Goal: Answer question/provide support: Answer question/provide support

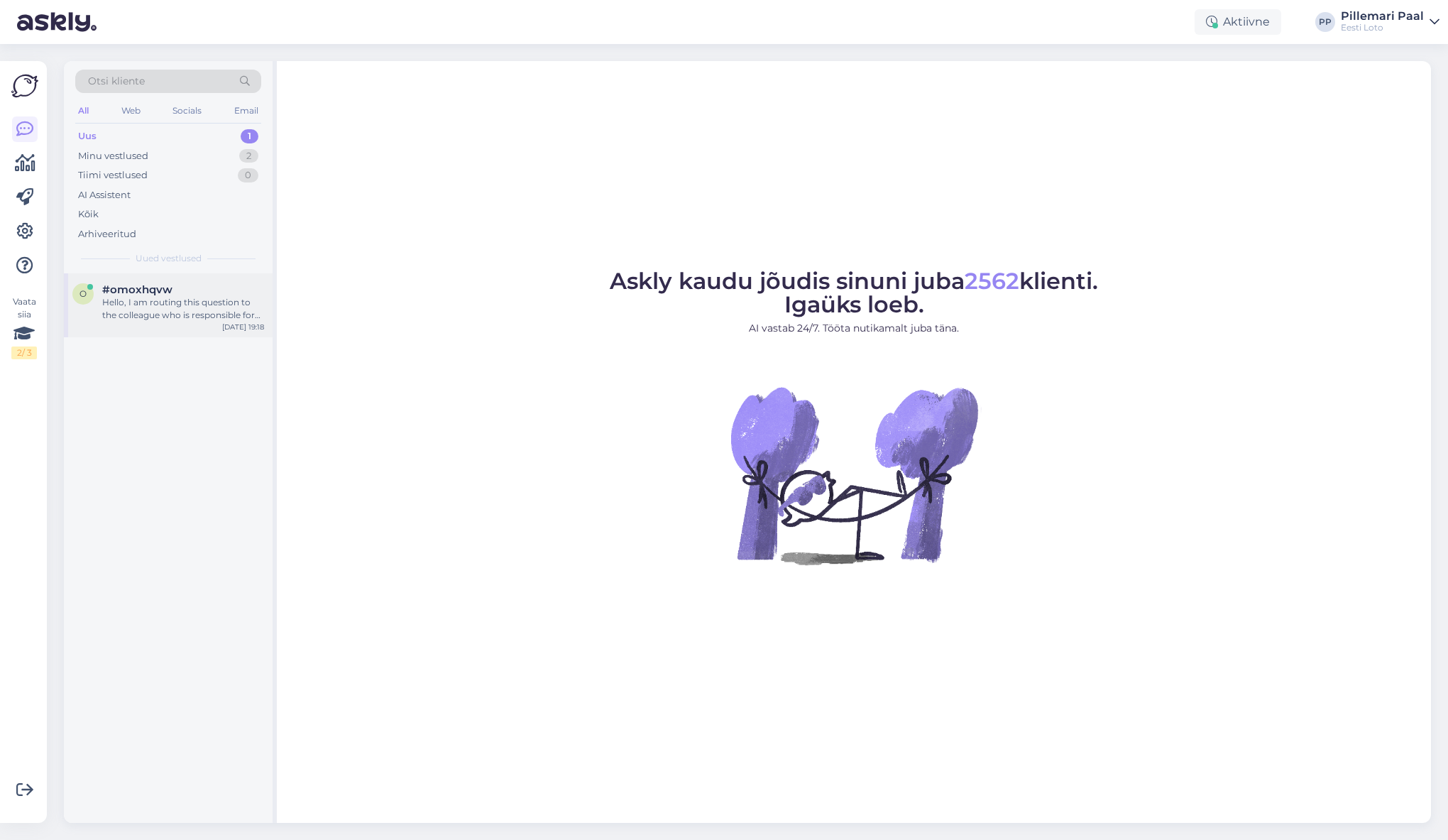
click at [164, 304] on div "Hello, I am routing this question to the colleague who is responsible for this …" at bounding box center [183, 309] width 162 height 26
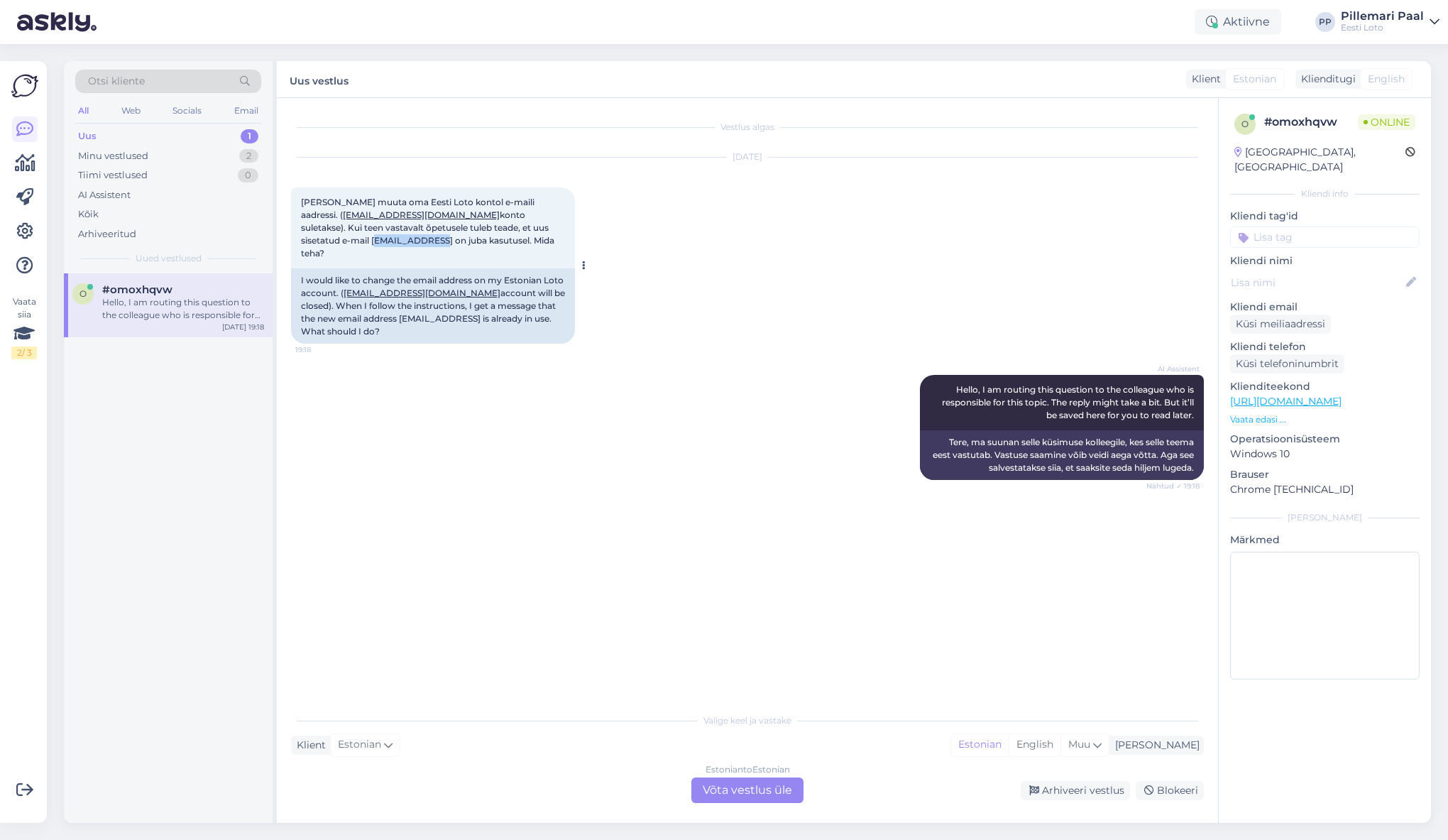
drag, startPoint x: 302, startPoint y: 239, endPoint x: 373, endPoint y: 241, distance: 71.0
click at [373, 241] on span "Soovin muuta oma Eesti Loto kontol e-maili aadressi. ( kerstiedur@hot.ee konto …" at bounding box center [428, 228] width 255 height 62
copy span "ketumaa@gmail"
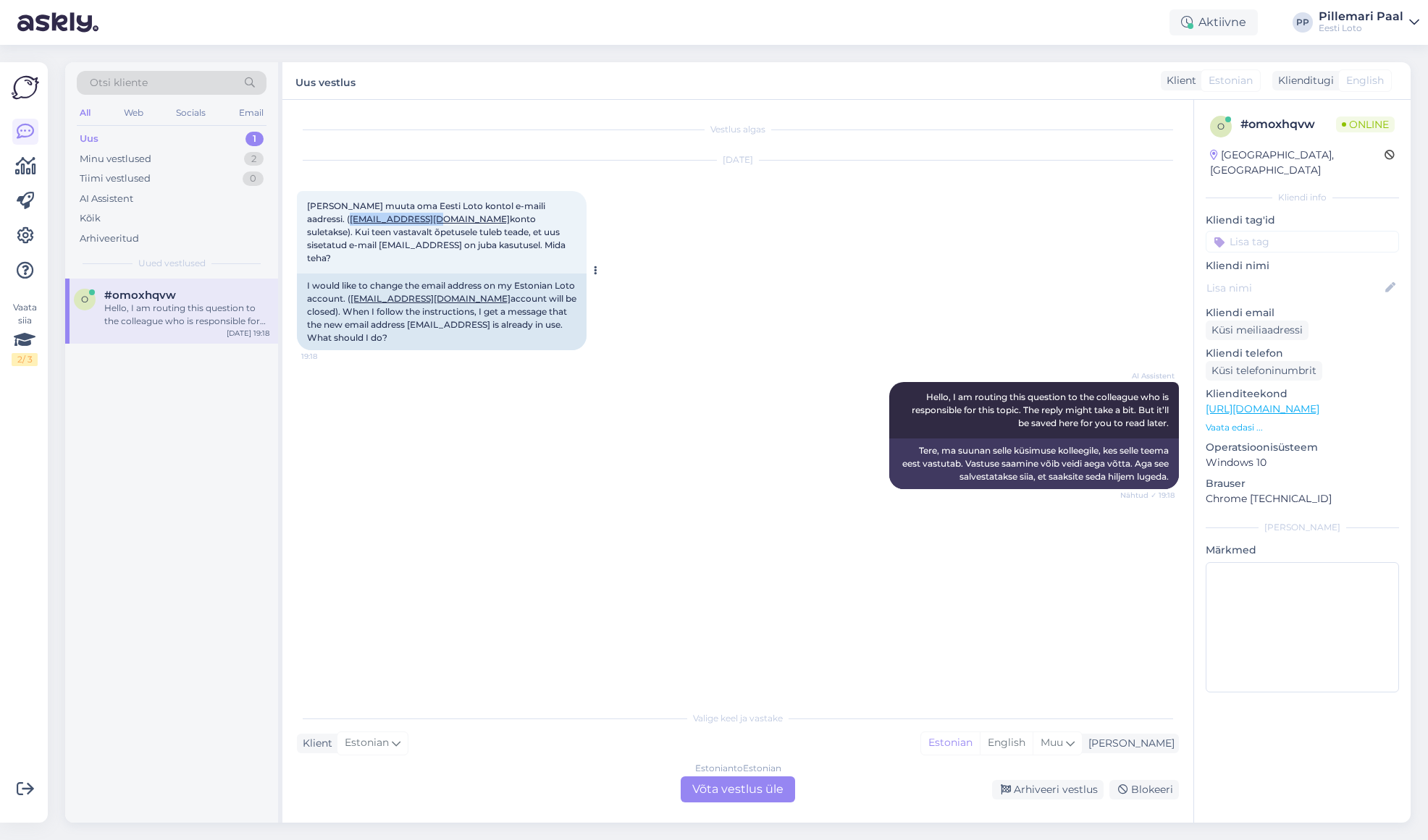
drag, startPoint x: 392, startPoint y: 219, endPoint x: 308, endPoint y: 217, distance: 84.0
click at [308, 217] on span "Soovin muuta oma Eesti Loto kontol e-maili aadressi. ( kerstiedur@hot.ee konto …" at bounding box center [437, 232] width 260 height 63
click at [696, 321] on div "Aug 26 2025 Soovin muuta oma Eesti Loto kontol e-maili aadressi. ( kerstiedur@h…" at bounding box center [738, 255] width 881 height 222
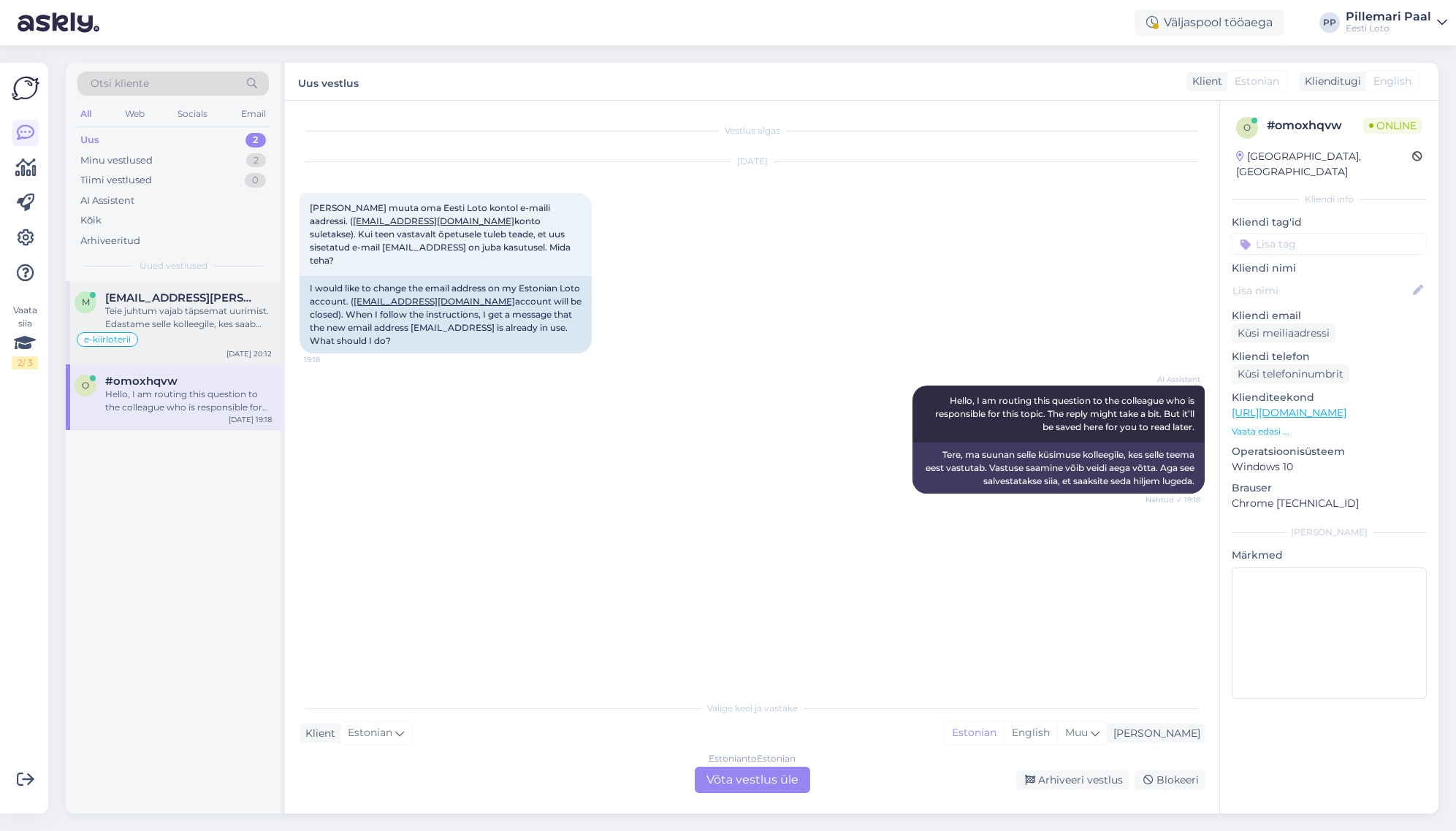
click at [189, 307] on div "Teie juhtum vajab täpsemat uurimist. Edastame selle kolleegile, kes saab mängua…" at bounding box center [189, 318] width 167 height 27
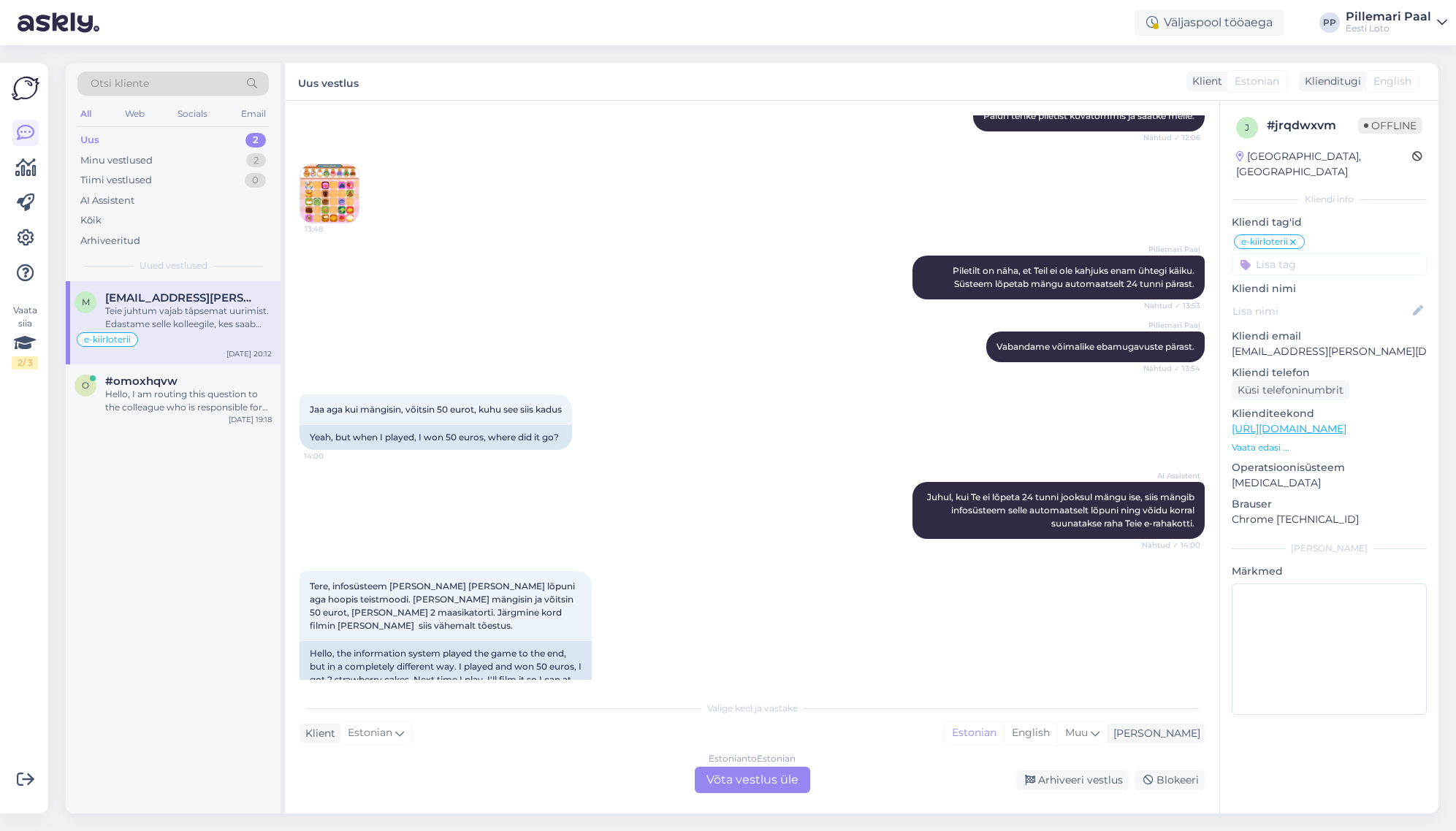
scroll to position [2160, 0]
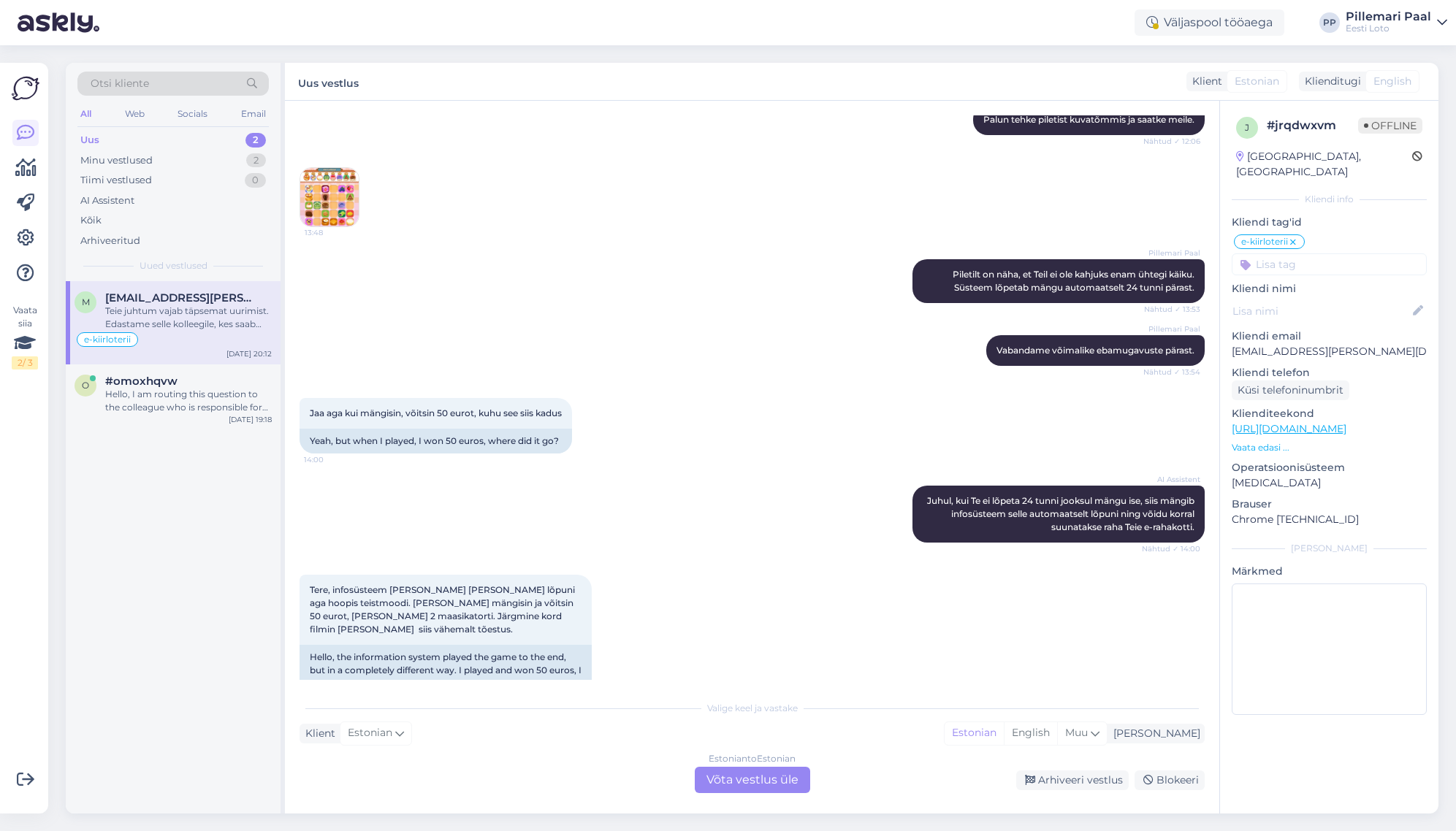
click at [330, 187] on img at bounding box center [330, 197] width 58 height 58
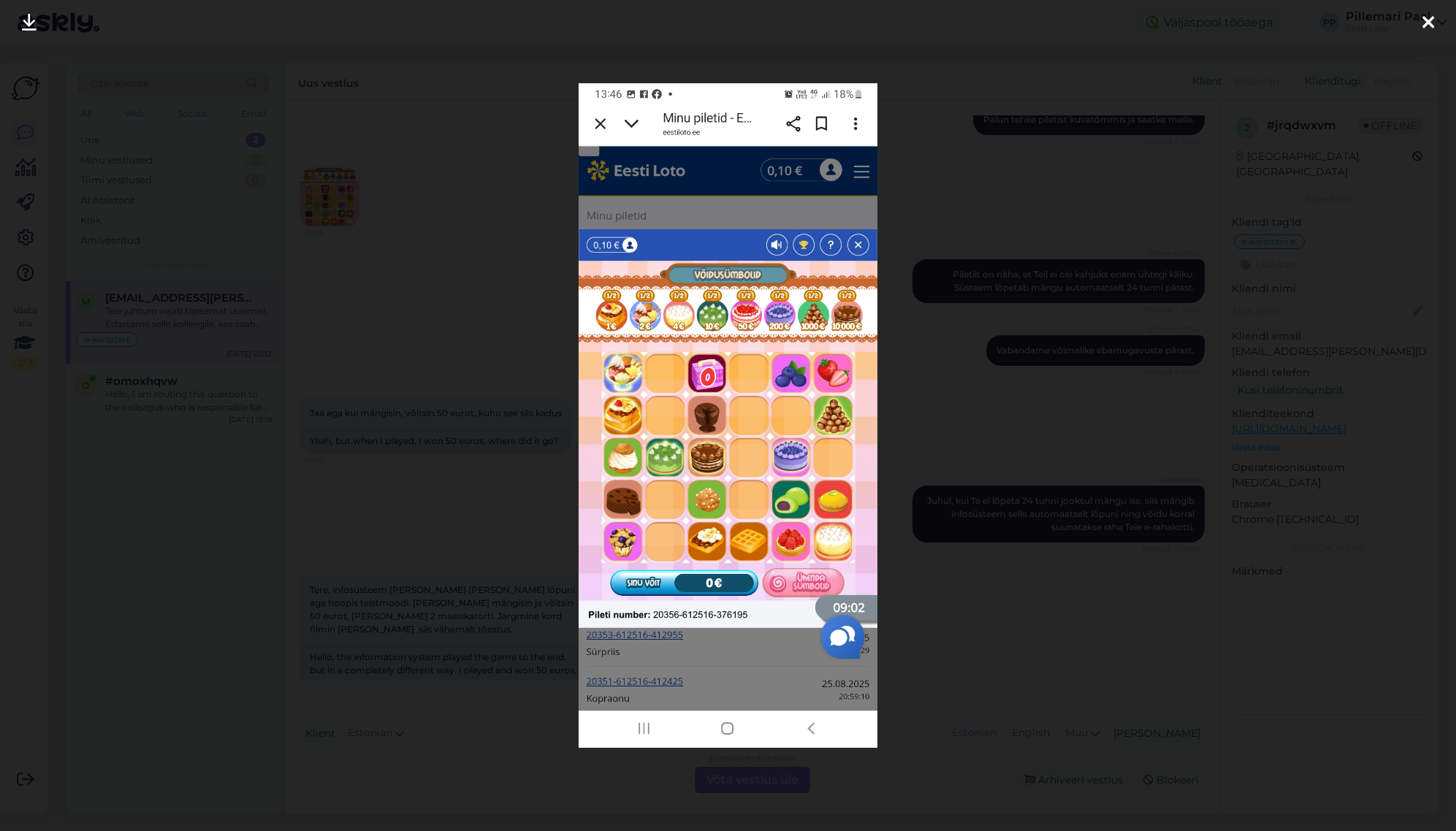
click at [1032, 405] on div at bounding box center [728, 416] width 1456 height 831
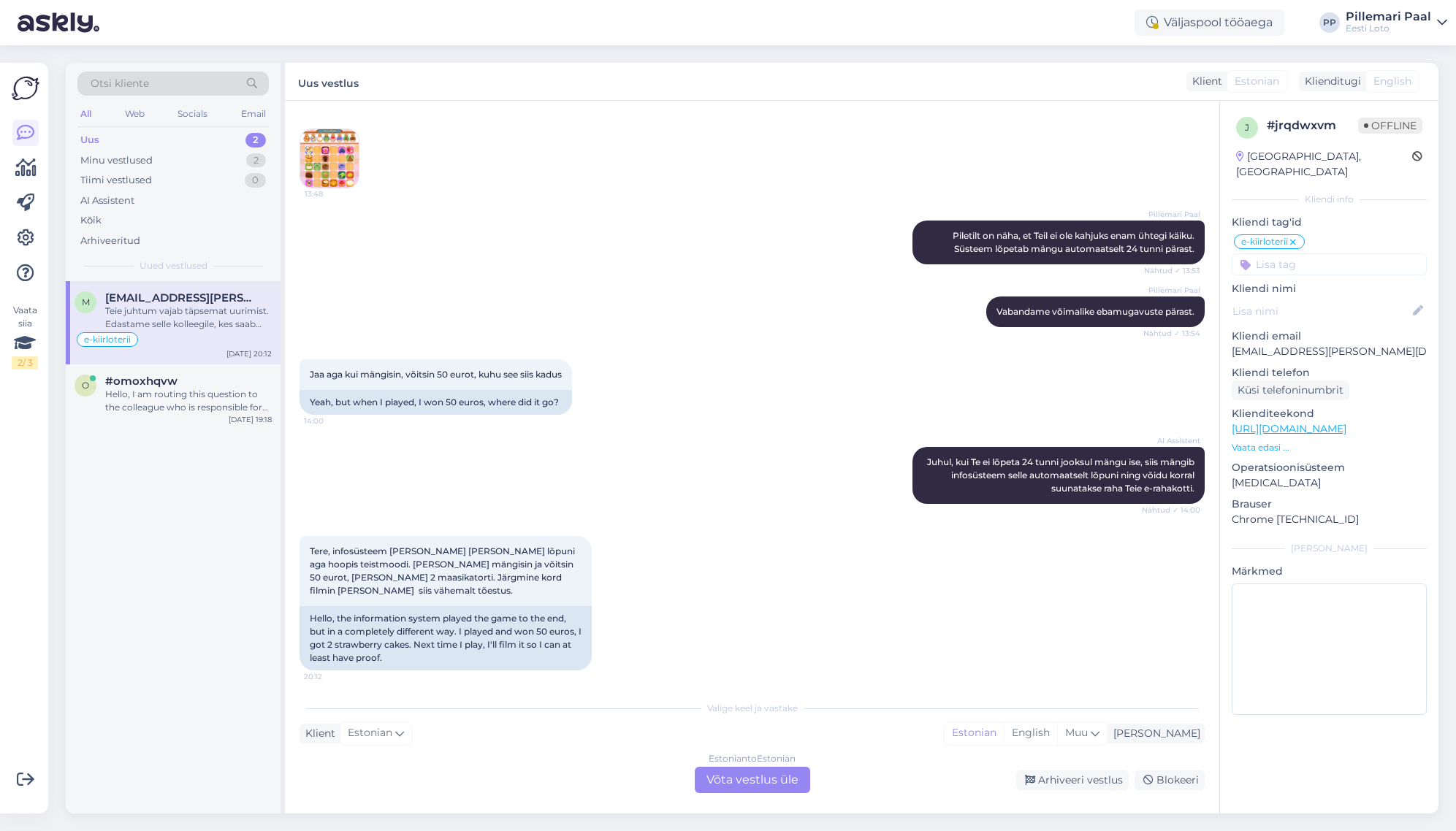
scroll to position [2281, 0]
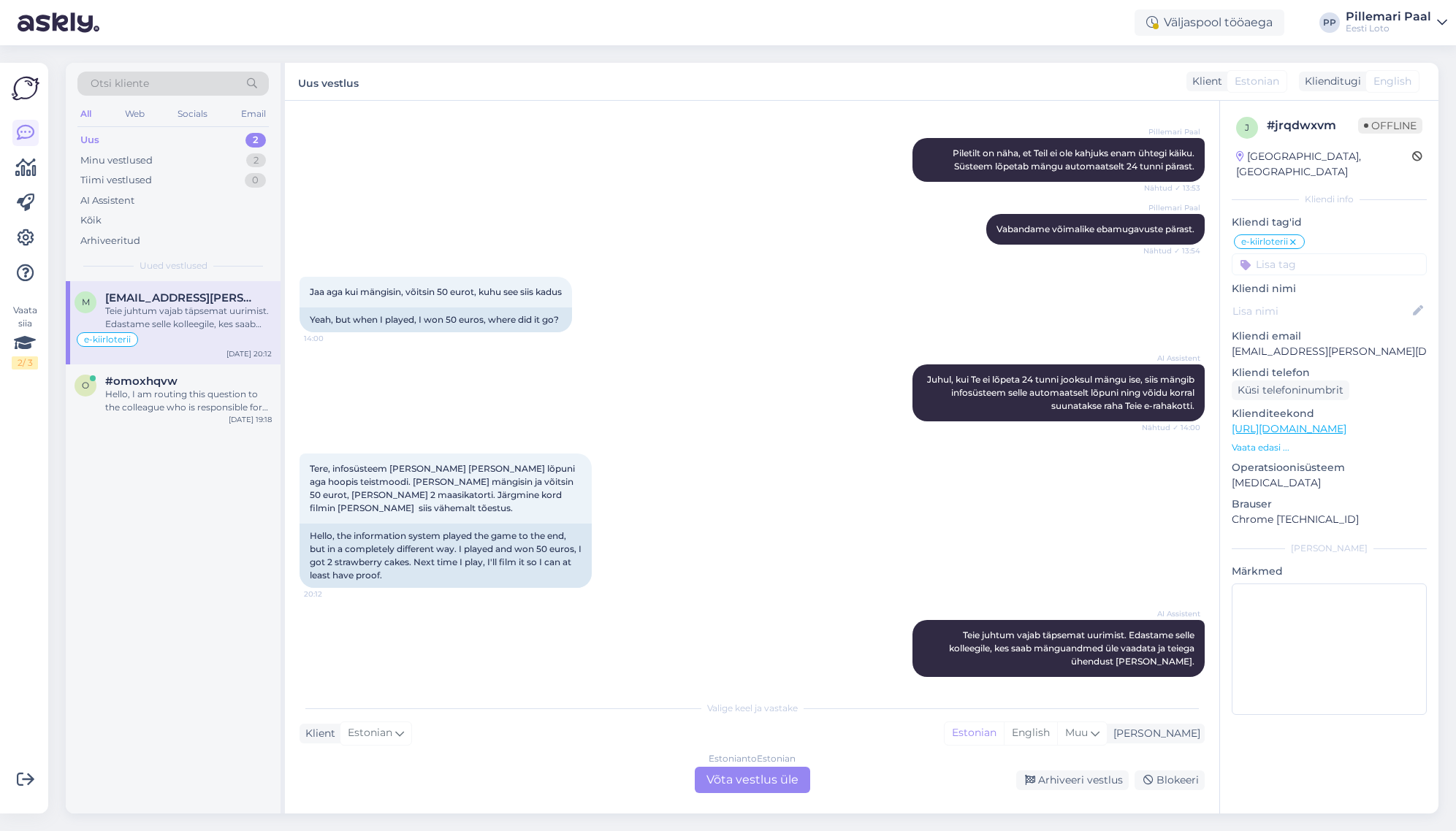
click at [788, 778] on div "Estonian to Estonian Võta vestlus üle" at bounding box center [753, 780] width 115 height 27
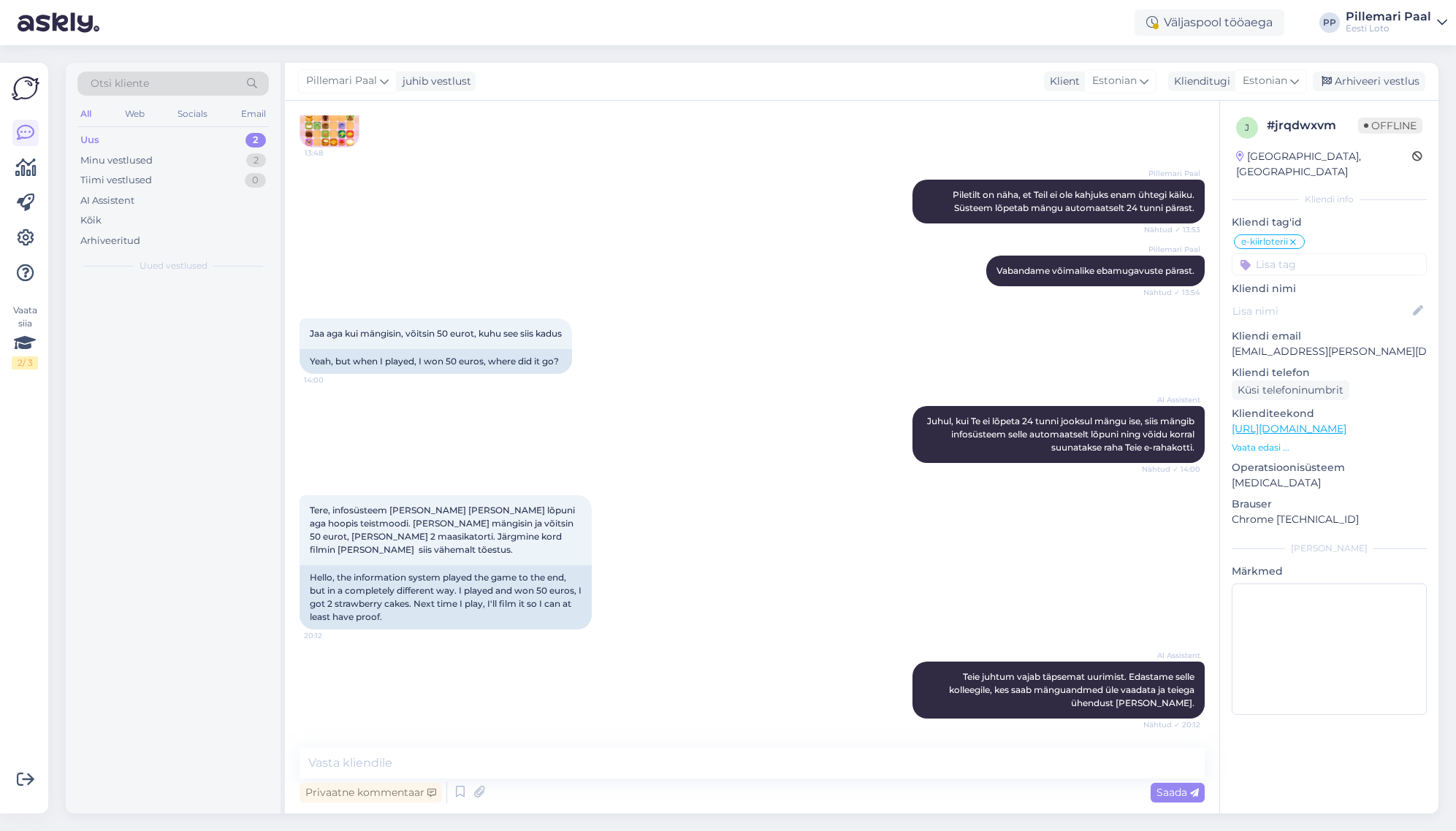
scroll to position [2227, 0]
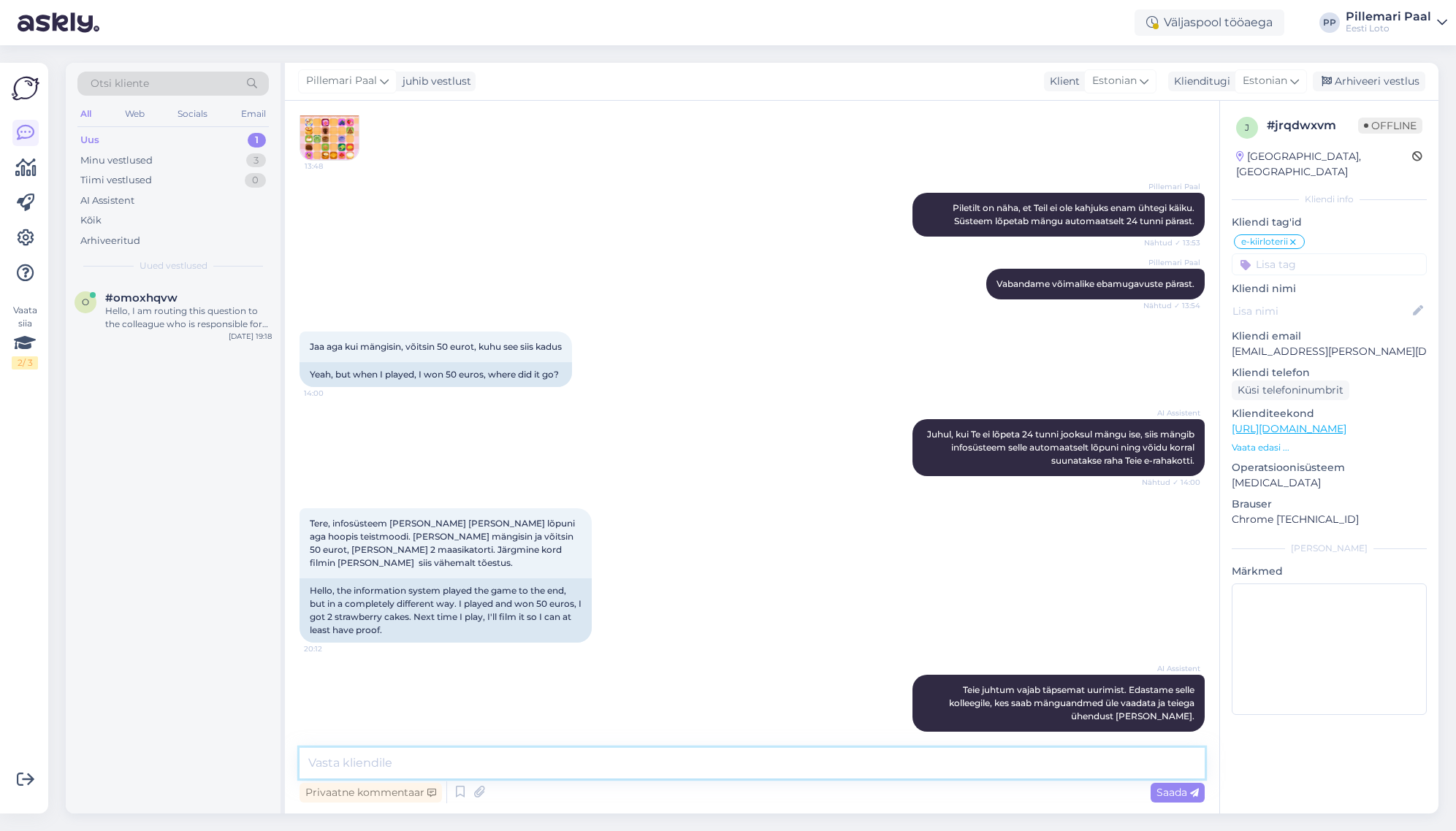
click at [645, 763] on textarea at bounding box center [752, 763] width 905 height 31
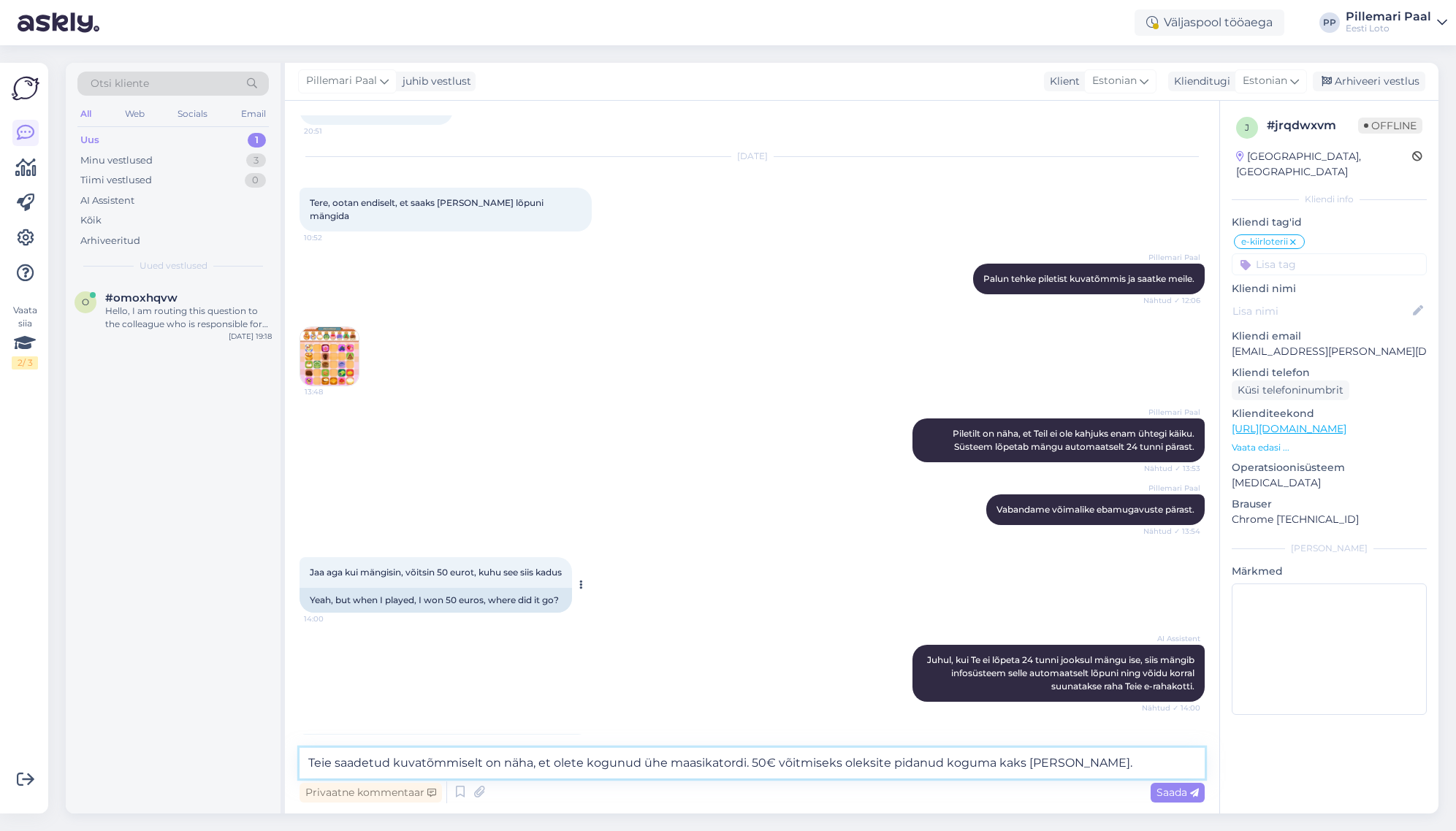
scroll to position [1997, 0]
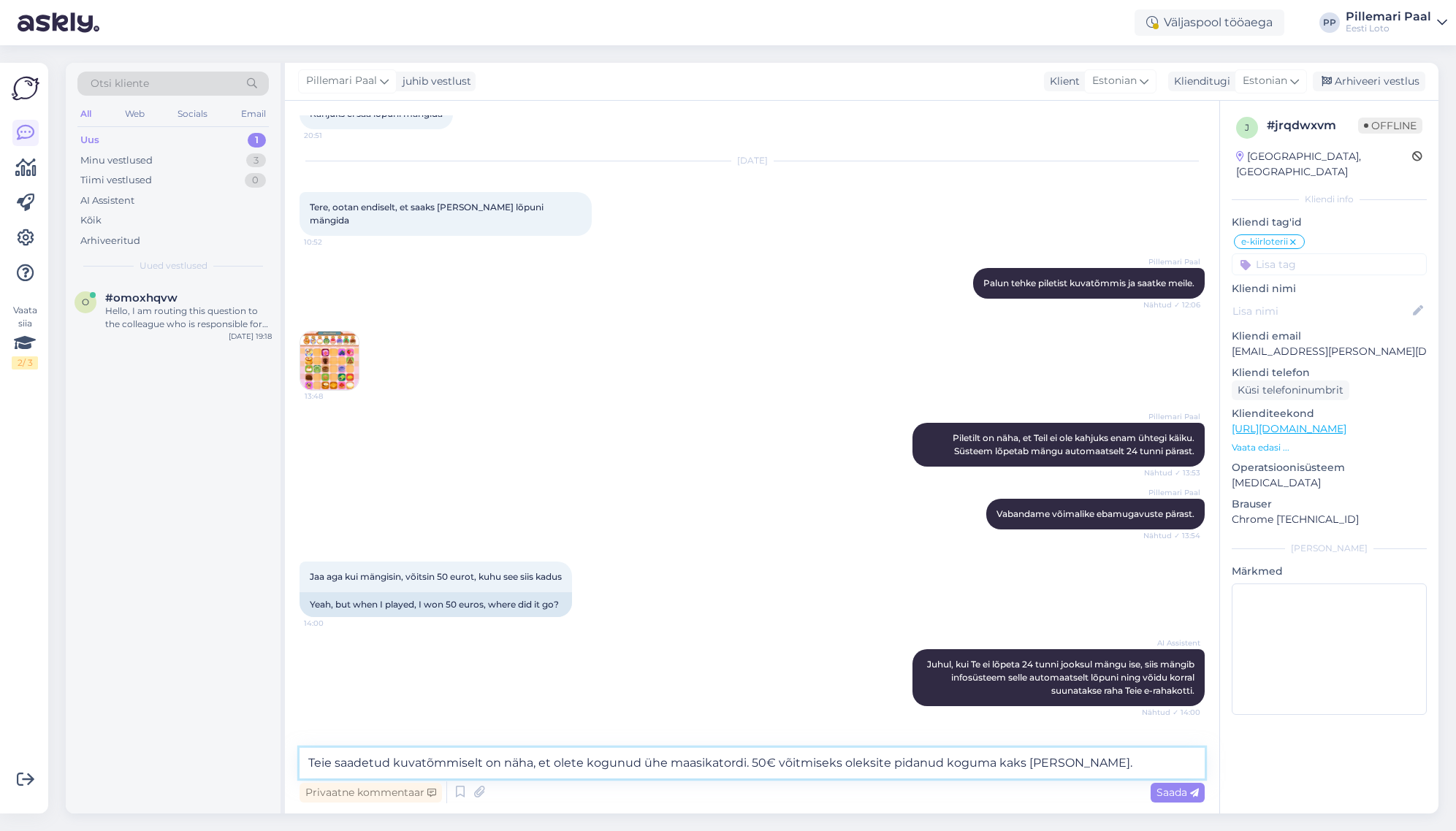
type textarea "Teie saadetud kuvatõmmiselt on näha, et olete kogunud ühe maasikatordi. 50€ või…"
click at [339, 354] on img at bounding box center [330, 360] width 58 height 58
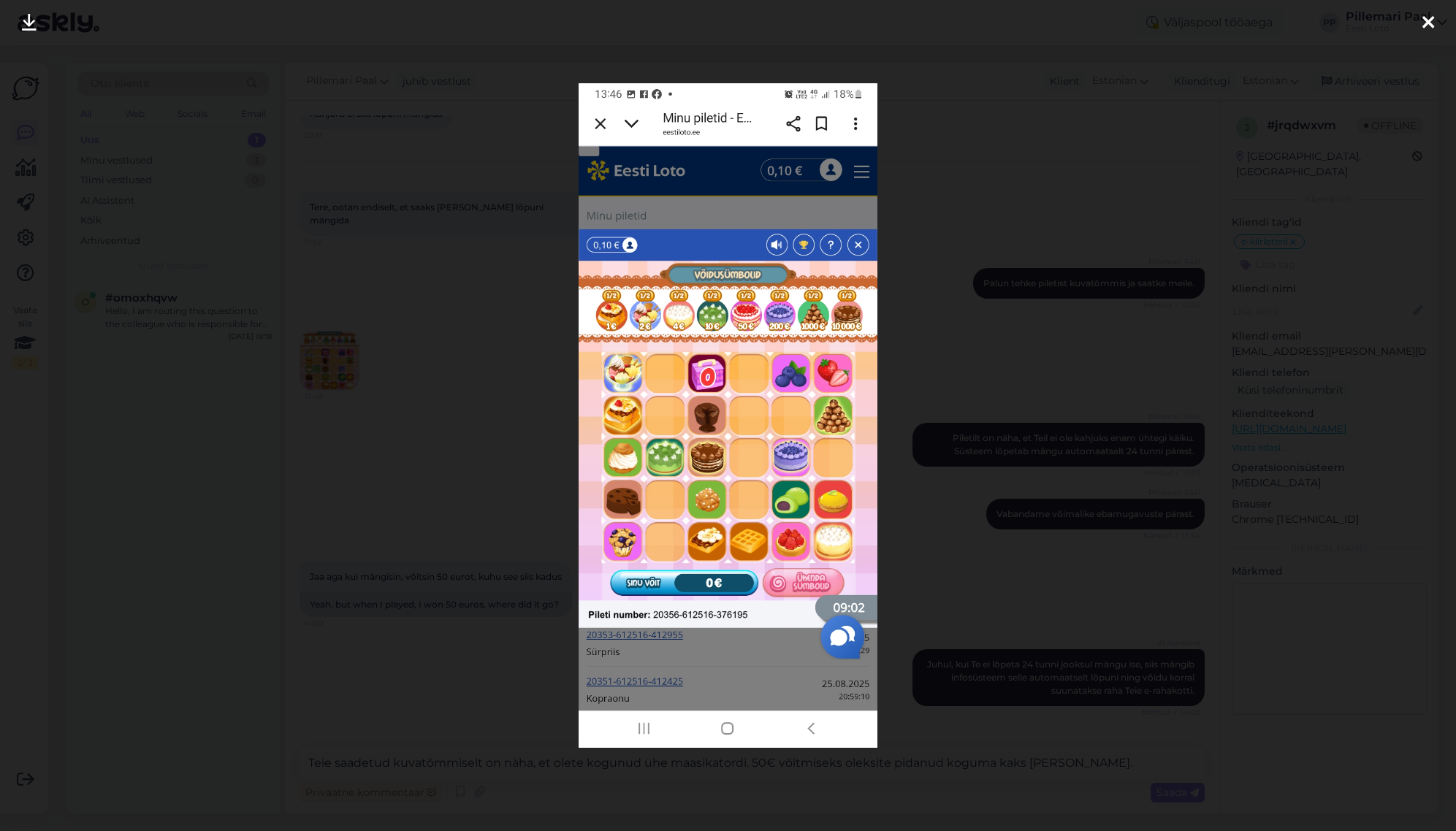
drag, startPoint x: 949, startPoint y: 312, endPoint x: 944, endPoint y: 325, distance: 13.9
click at [949, 312] on div at bounding box center [728, 416] width 1456 height 831
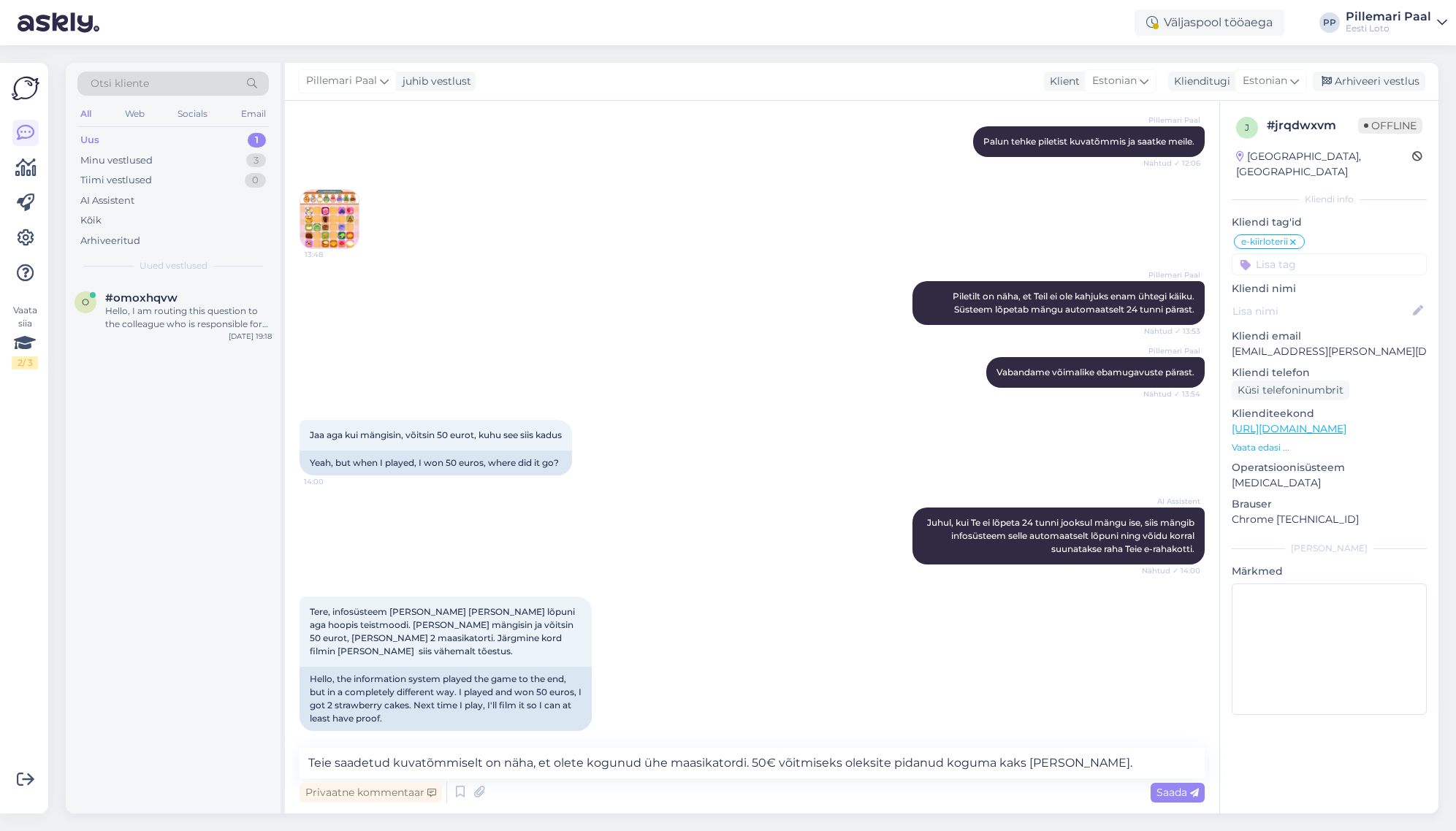
scroll to position [2227, 0]
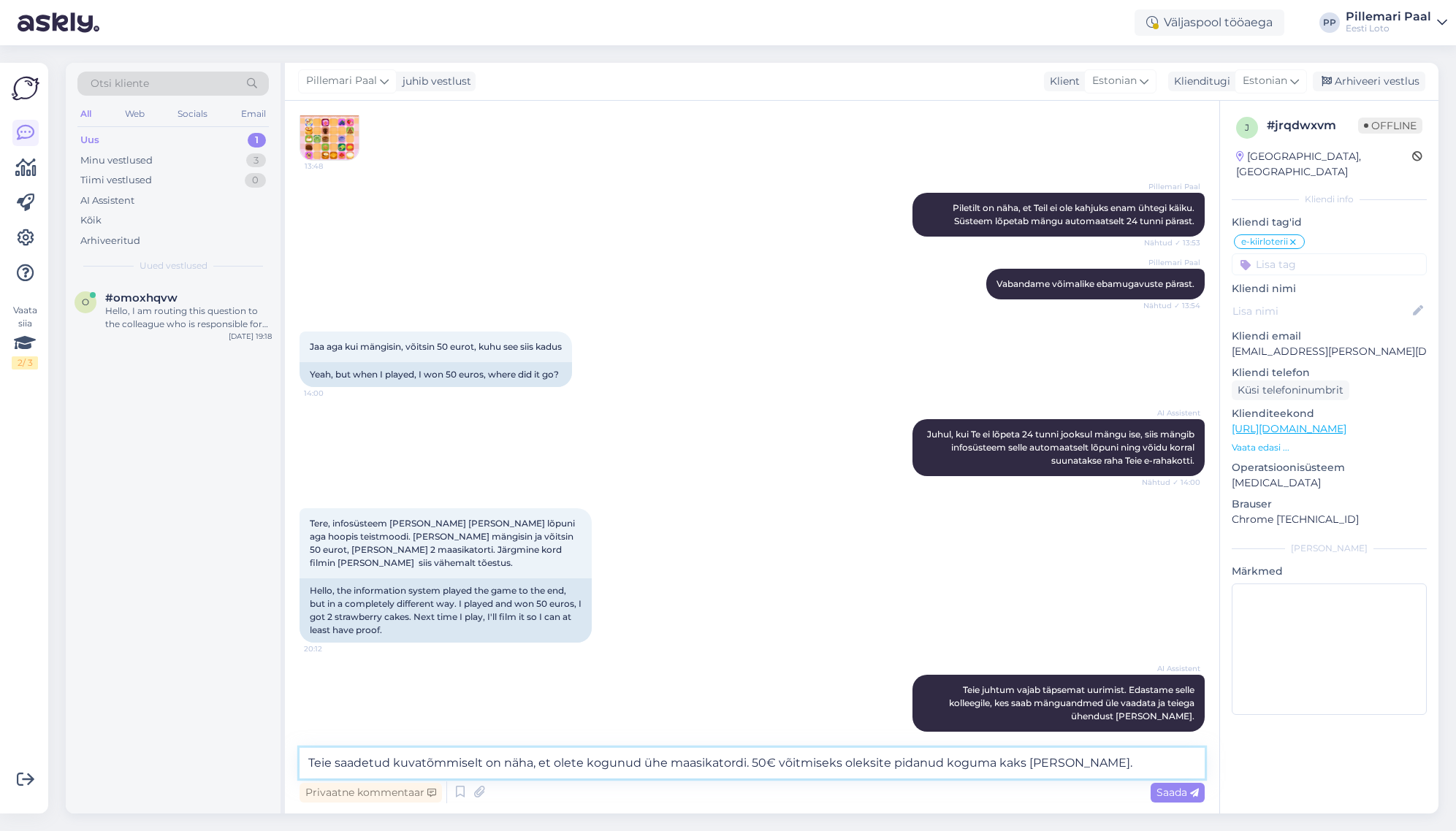
click at [1068, 763] on textarea "Teie saadetud kuvatõmmiselt on näha, et olete kogunud ühe maasikatordi. 50€ või…" at bounding box center [752, 763] width 905 height 31
click at [1192, 795] on icon at bounding box center [1194, 793] width 9 height 9
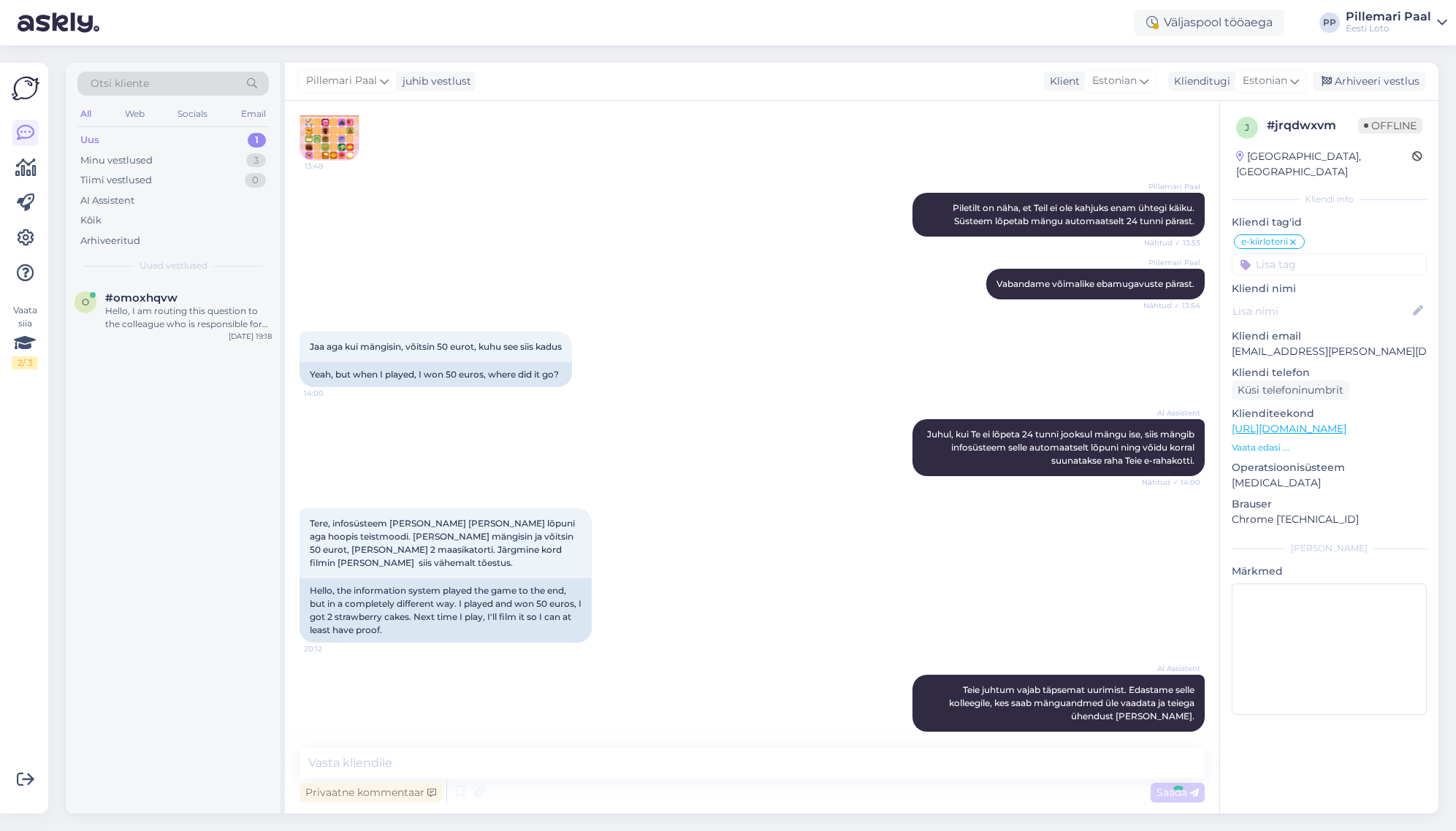
scroll to position [2315, 0]
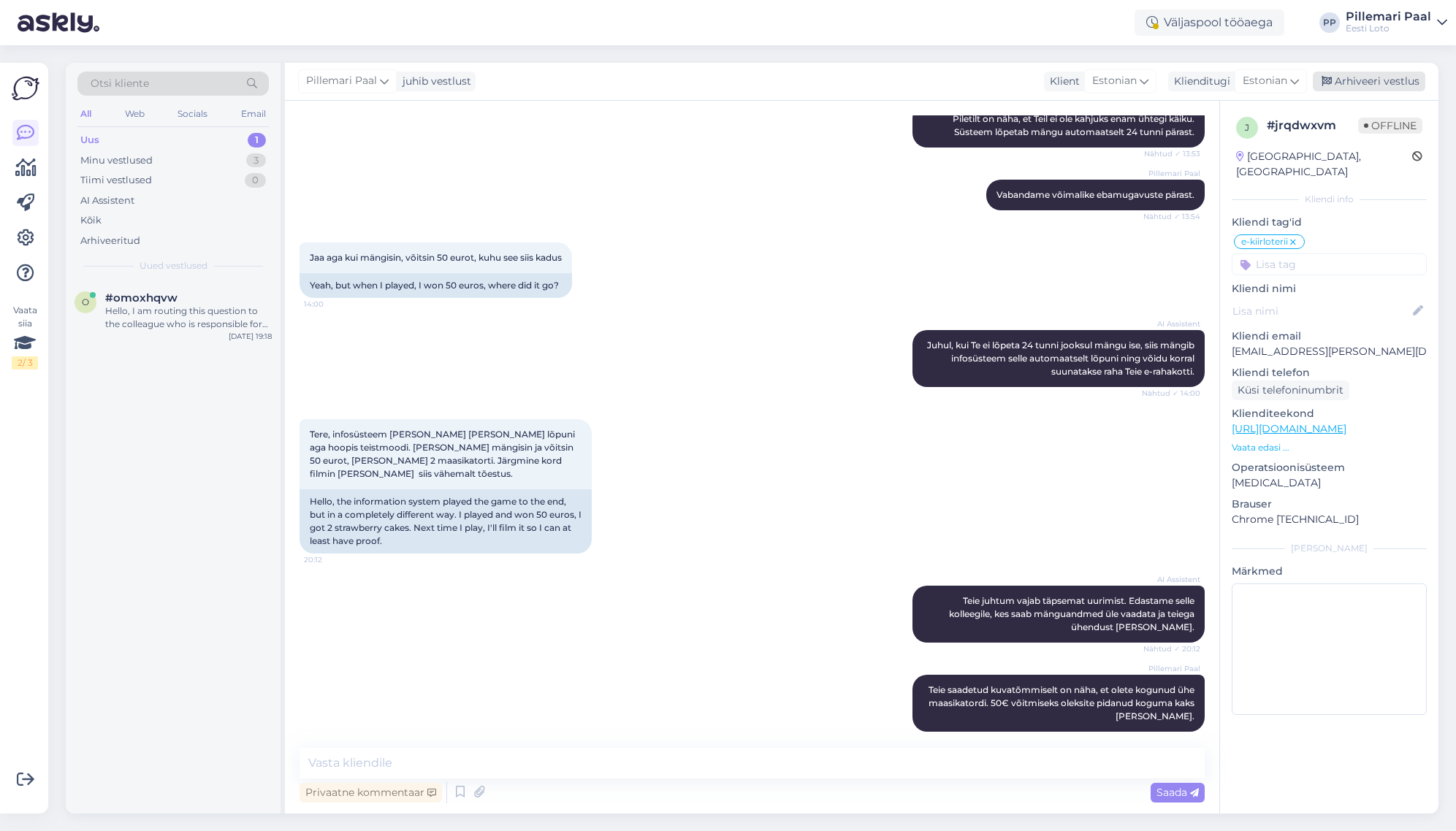
click at [1353, 79] on div "Arhiveeri vestlus" at bounding box center [1368, 82] width 113 height 20
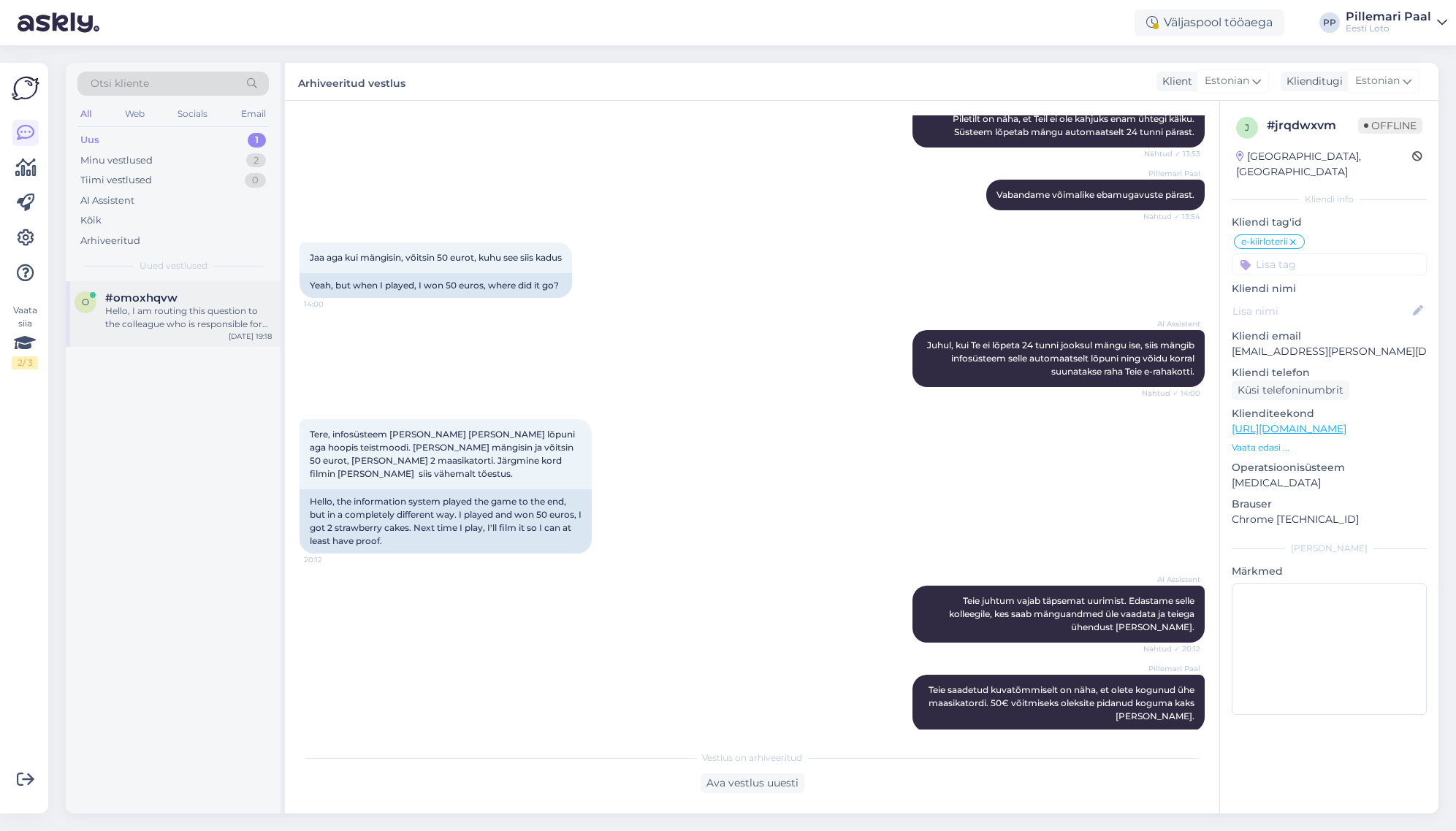
click at [131, 318] on div "Hello, I am routing this question to the colleague who is responsible for this …" at bounding box center [189, 318] width 167 height 27
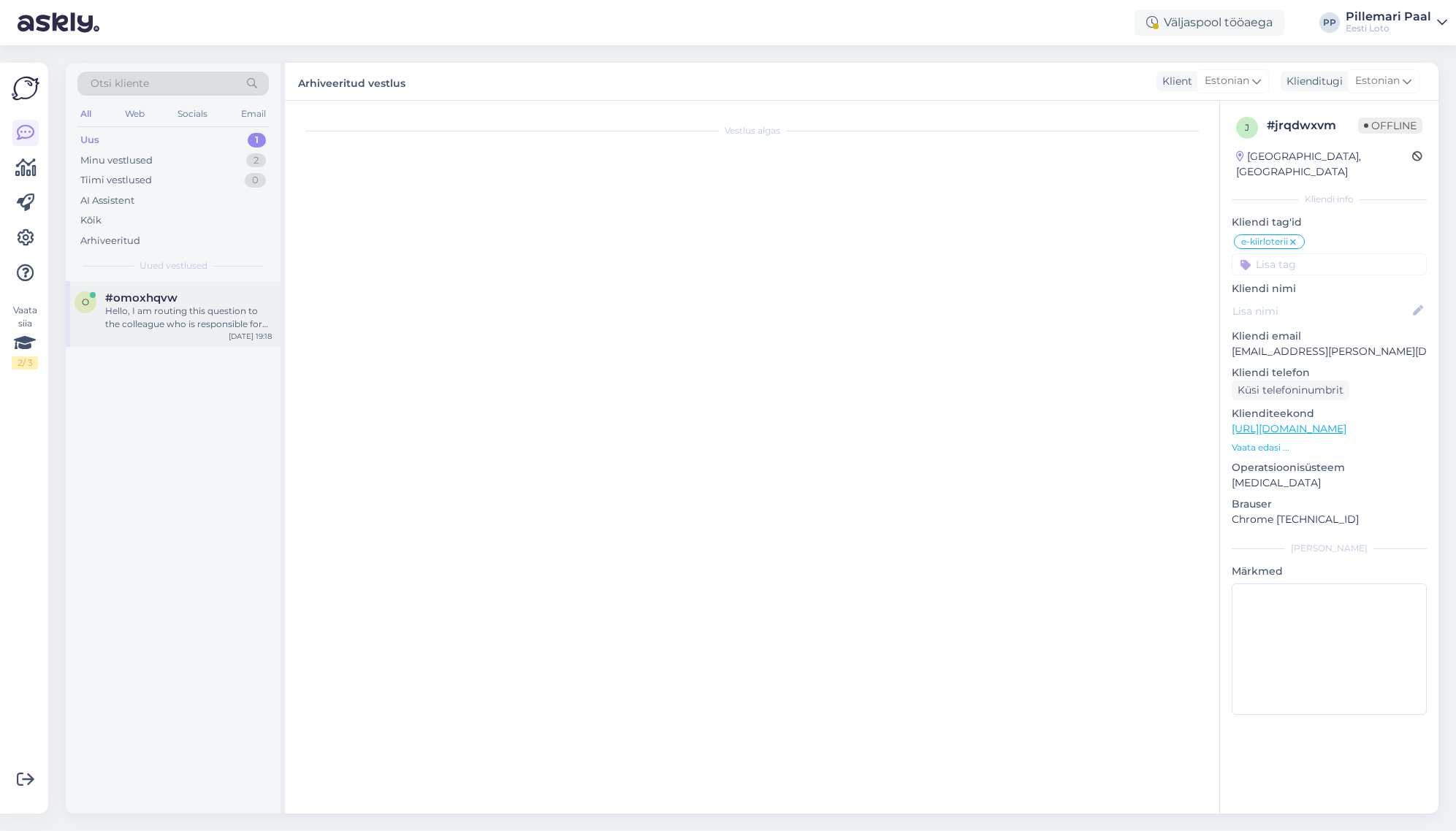
scroll to position [0, 0]
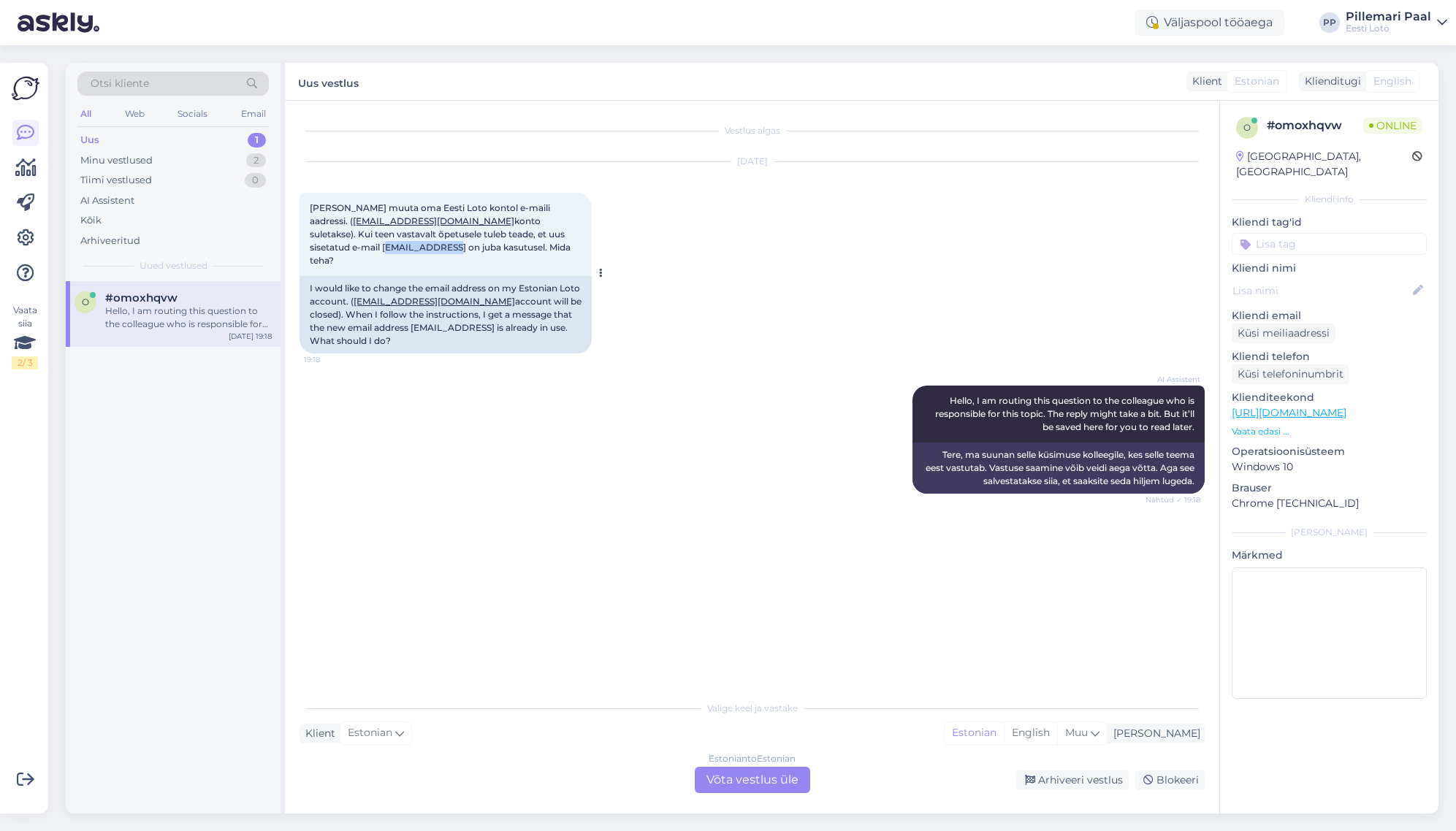
drag, startPoint x: 310, startPoint y: 249, endPoint x: 415, endPoint y: 317, distance: 125.1
click at [384, 244] on span "Soovin muuta oma Eesti Loto kontol e-maili aadressi. ( kerstiedur@hot.ee konto …" at bounding box center [441, 234] width 263 height 63
copy span "ketumaa@gmail"
click at [766, 791] on div "Estonian to Estonian Võta vestlus üle" at bounding box center [753, 780] width 115 height 27
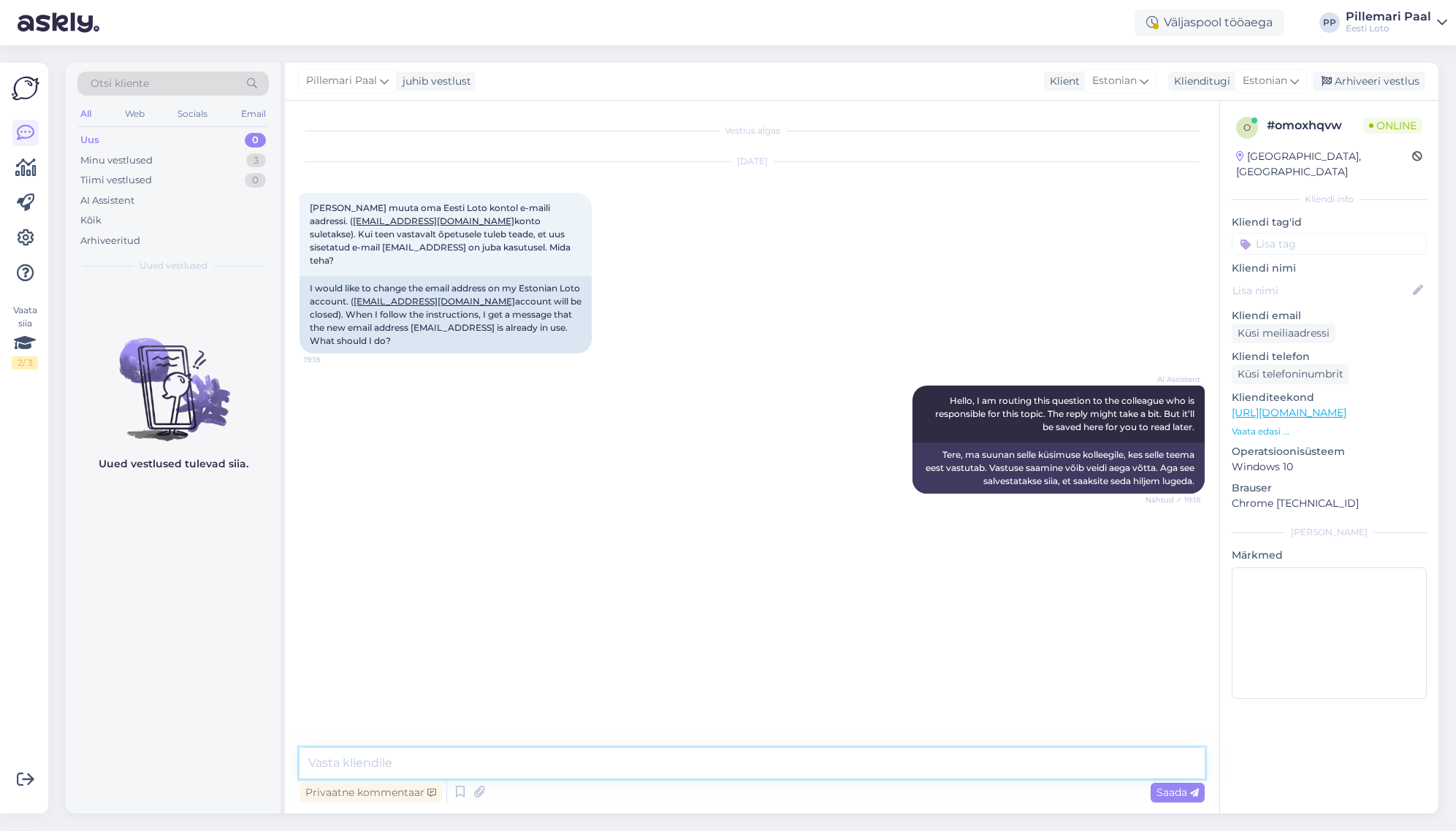
click at [661, 762] on textarea at bounding box center [752, 763] width 905 height 31
drag, startPoint x: 385, startPoint y: 766, endPoint x: 324, endPoint y: 766, distance: 61.0
click at [302, 766] on textarea "E-maili" at bounding box center [752, 763] width 905 height 31
drag, startPoint x: 310, startPoint y: 248, endPoint x: 385, endPoint y: 248, distance: 75.0
click at [385, 248] on span "Soovin muuta oma Eesti Loto kontol e-maili aadressi. ( kerstiedur@hot.ee konto …" at bounding box center [441, 234] width 263 height 63
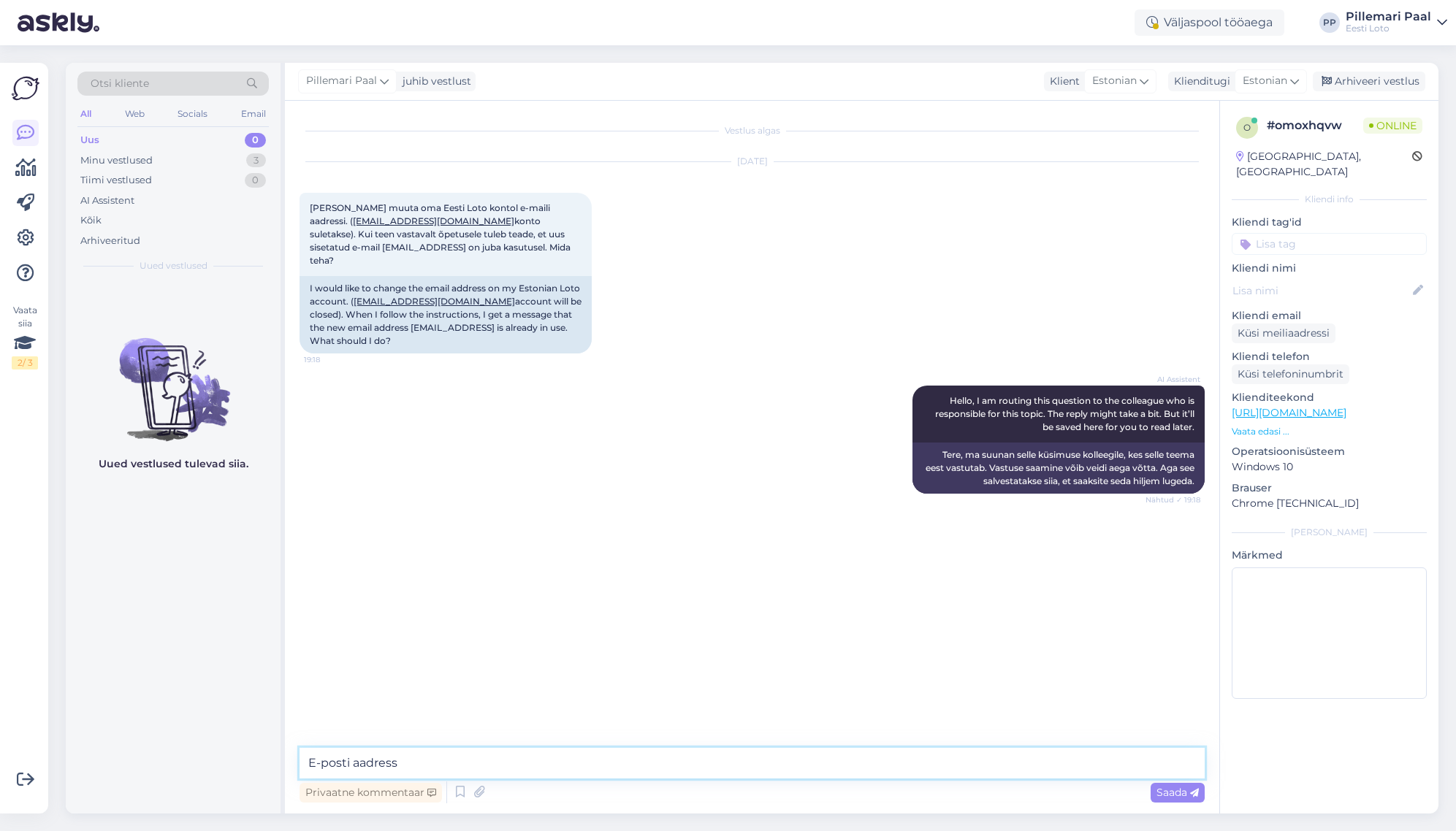
click at [449, 762] on textarea "E-posti aadress" at bounding box center [752, 763] width 905 height 31
paste textarea "ketumaa@gmail.com"
drag, startPoint x: 399, startPoint y: 760, endPoint x: 424, endPoint y: 778, distance: 30.8
click at [399, 760] on textarea "E-posti aadress ketumaa@gmail.com" at bounding box center [752, 763] width 905 height 31
click at [543, 760] on textarea "E-posti aadress "ketumaa@gmail.com" at bounding box center [752, 763] width 905 height 31
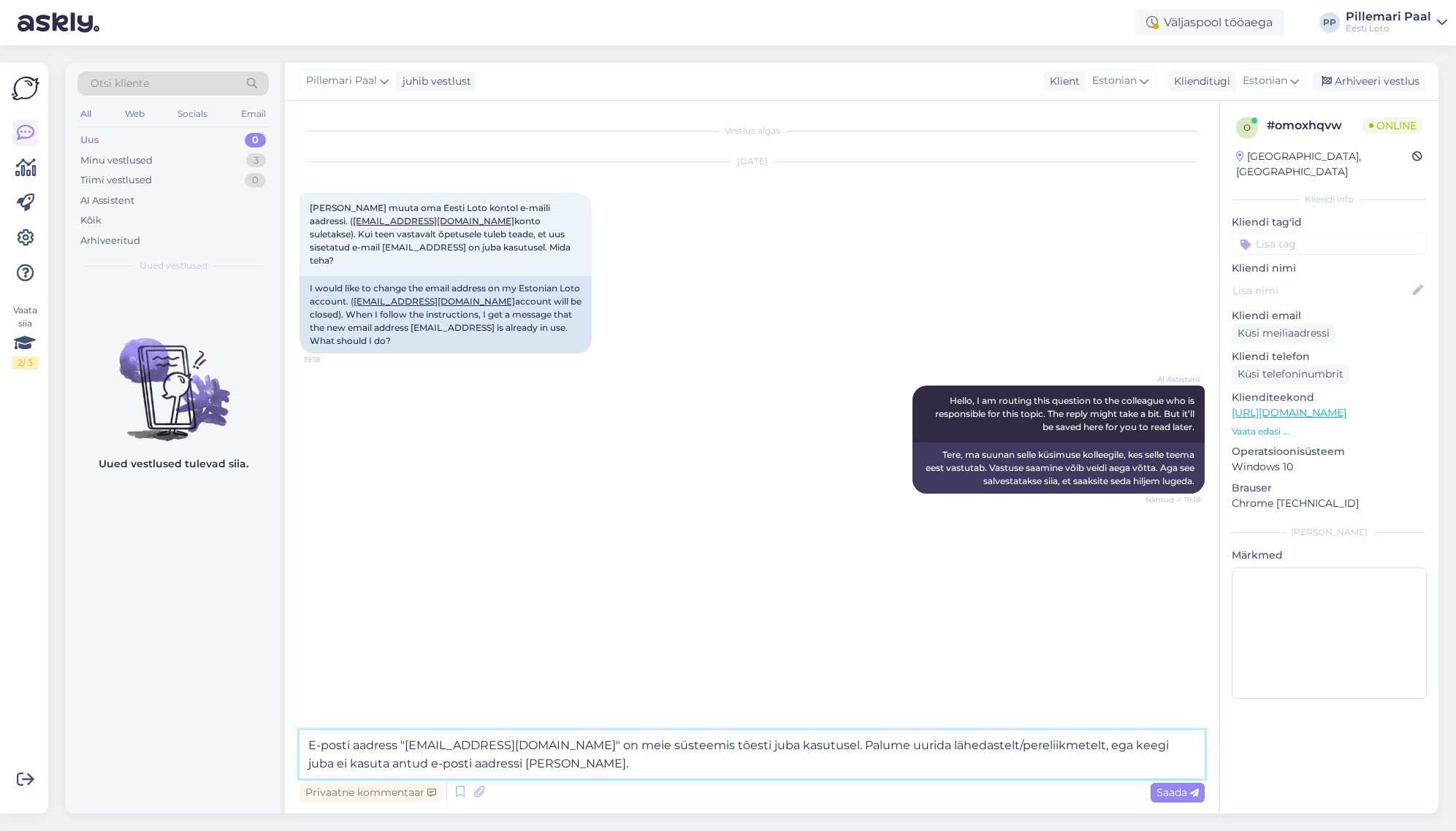
click at [451, 763] on textarea "E-posti aadress "ketumaa@gmail.com" on meie süsteemis tõesti juba kasutusel. Pa…" at bounding box center [752, 755] width 905 height 48
click at [474, 766] on textarea "E-posti aadress "ketumaa@gmail.com" on meie süsteemis tõesti juba kasutusel. Pa…" at bounding box center [752, 755] width 905 height 48
drag, startPoint x: 603, startPoint y: 761, endPoint x: 637, endPoint y: 774, distance: 36.4
click at [603, 761] on textarea "E-posti aadress "ketumaa@gmail.com" on meie süsteemis tõesti juba kasutusel. Pa…" at bounding box center [752, 755] width 905 height 48
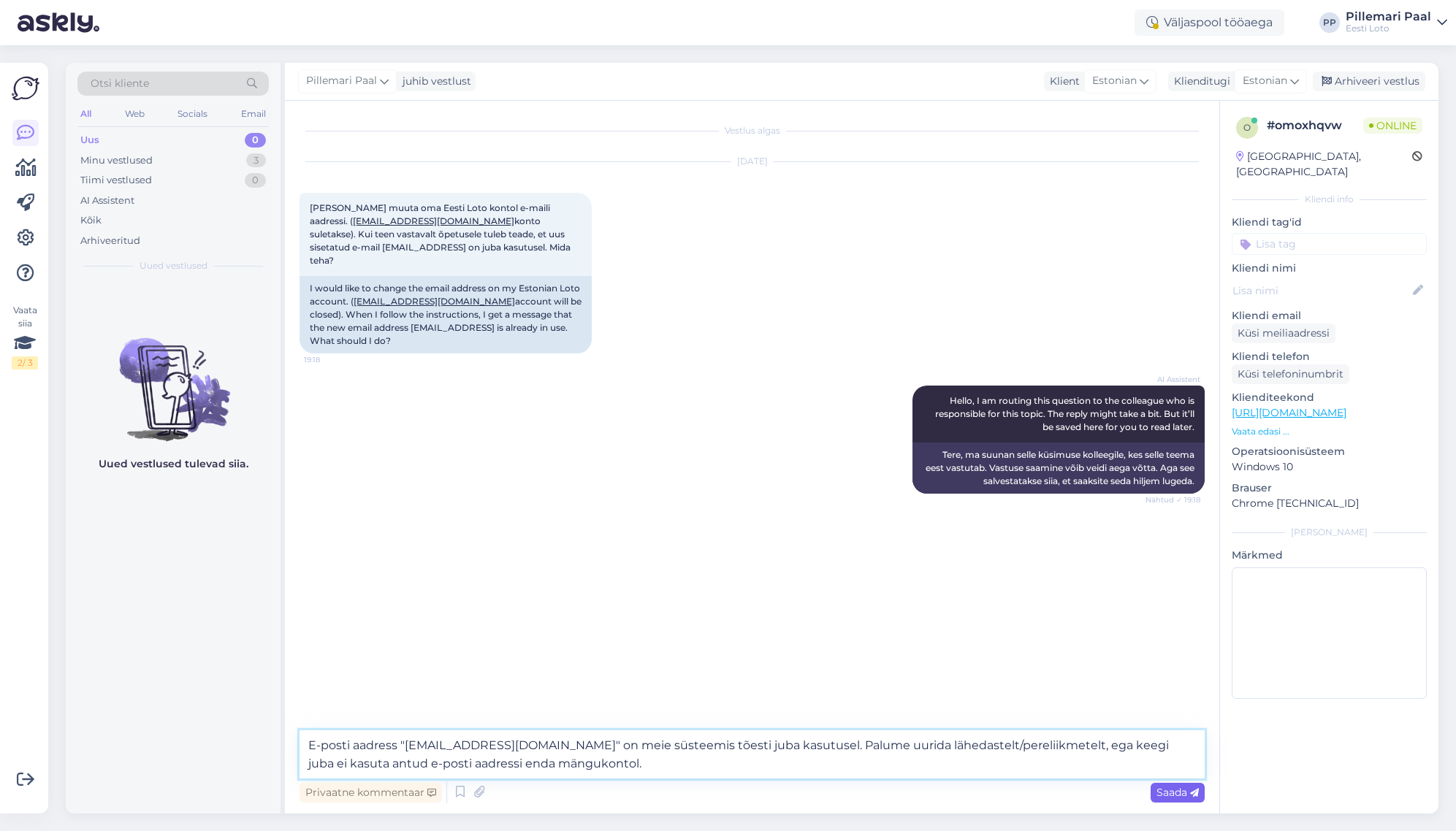
type textarea "E-posti aadress "ketumaa@gmail.com" on meie süsteemis tõesti juba kasutusel. Pa…"
click at [1178, 795] on span "Saada" at bounding box center [1177, 793] width 43 height 13
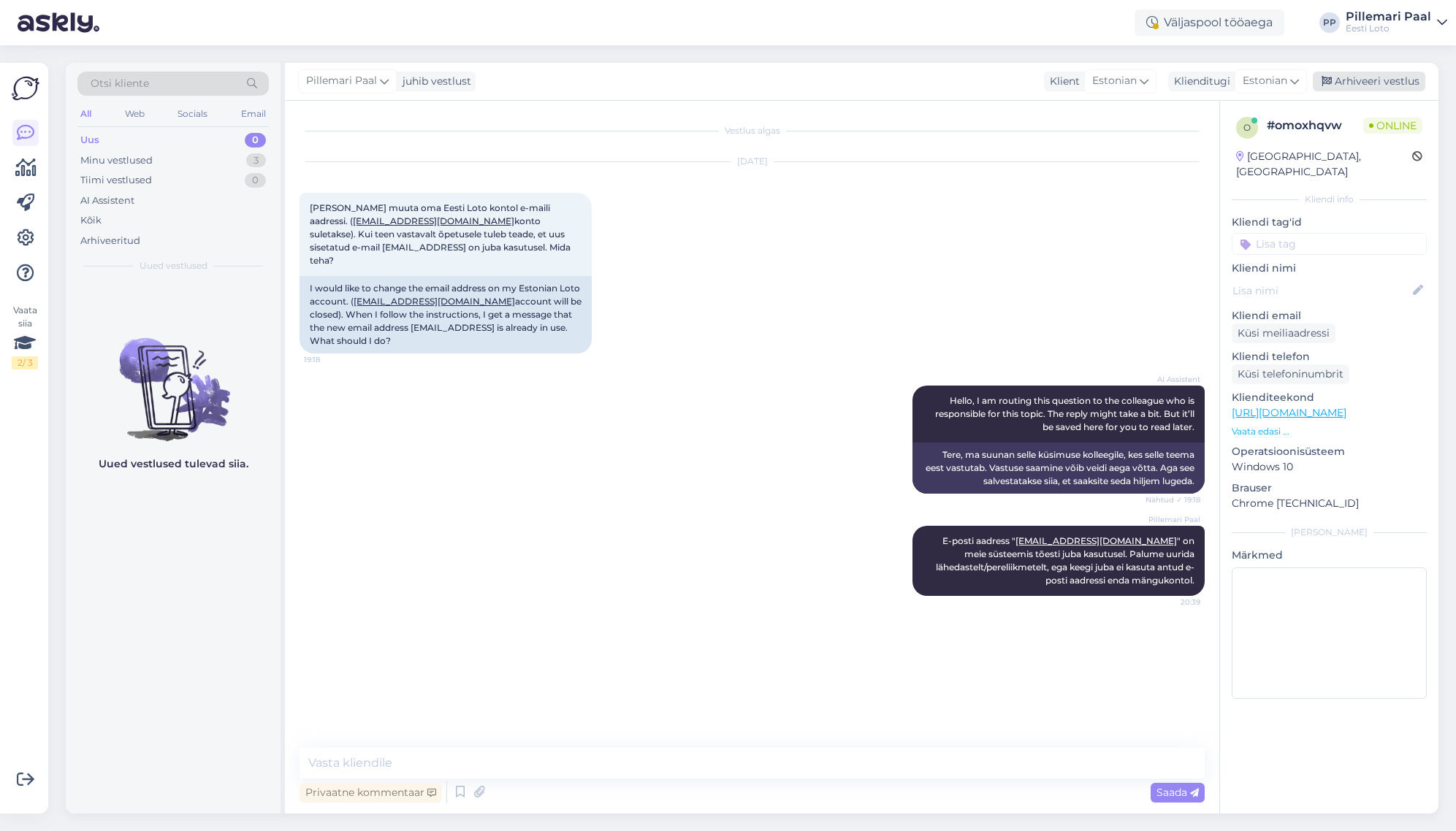
click at [1358, 83] on div "Arhiveeri vestlus" at bounding box center [1368, 82] width 113 height 20
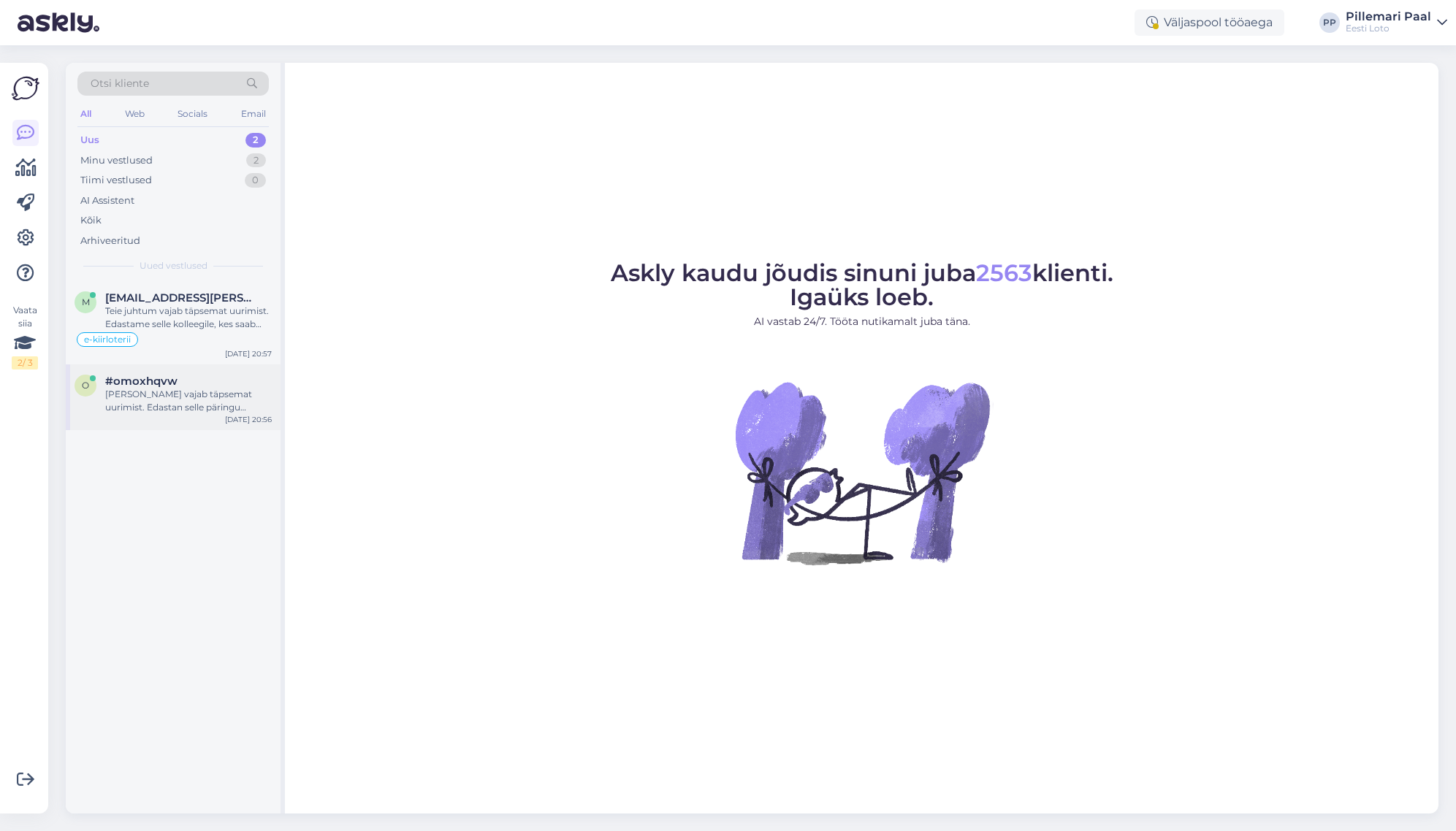
click at [178, 397] on div "[PERSON_NAME] vajab täpsemat uurimist. Edastan selle päringu kolleegile, kes sa…" at bounding box center [189, 401] width 167 height 27
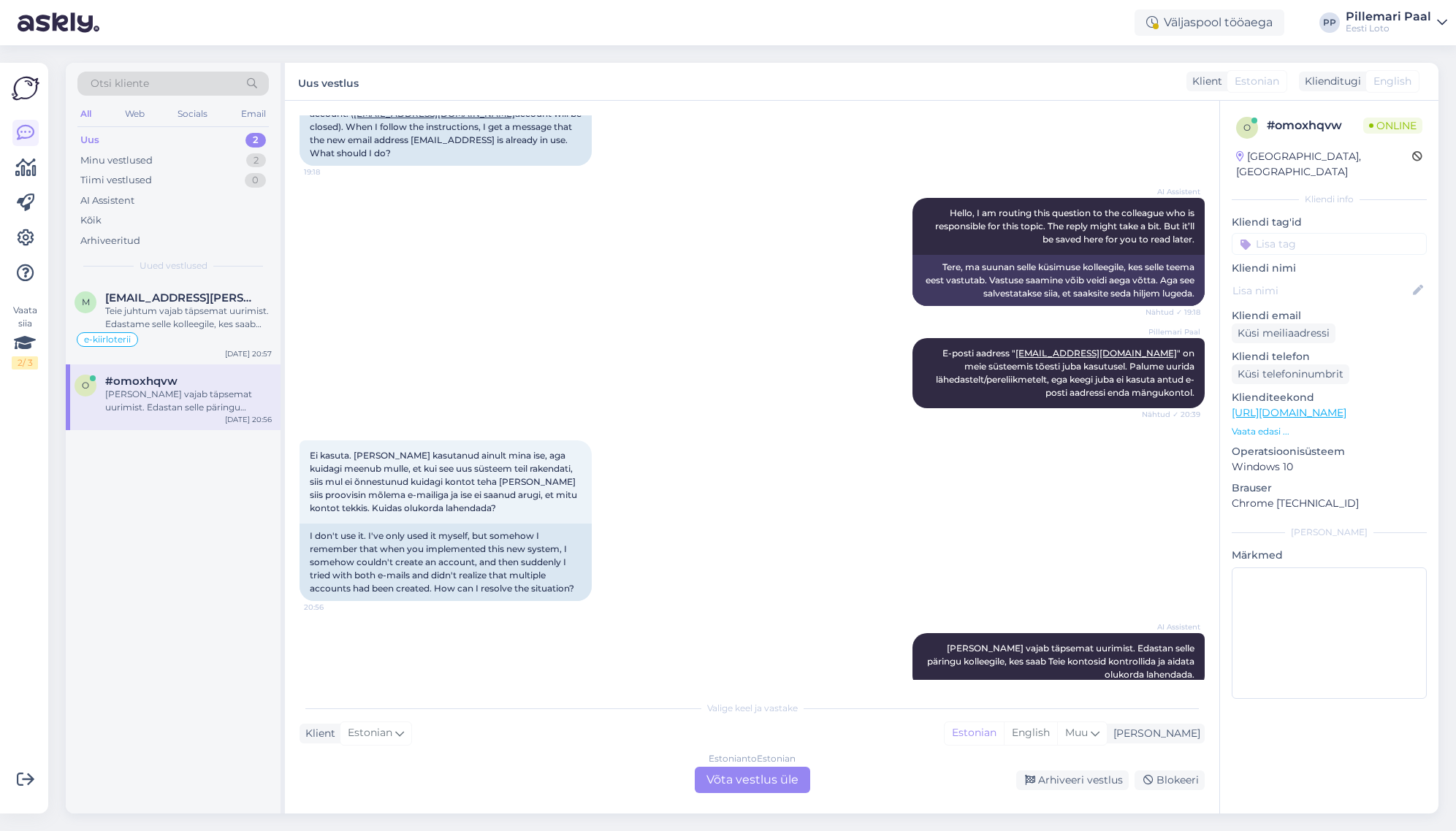
scroll to position [201, 0]
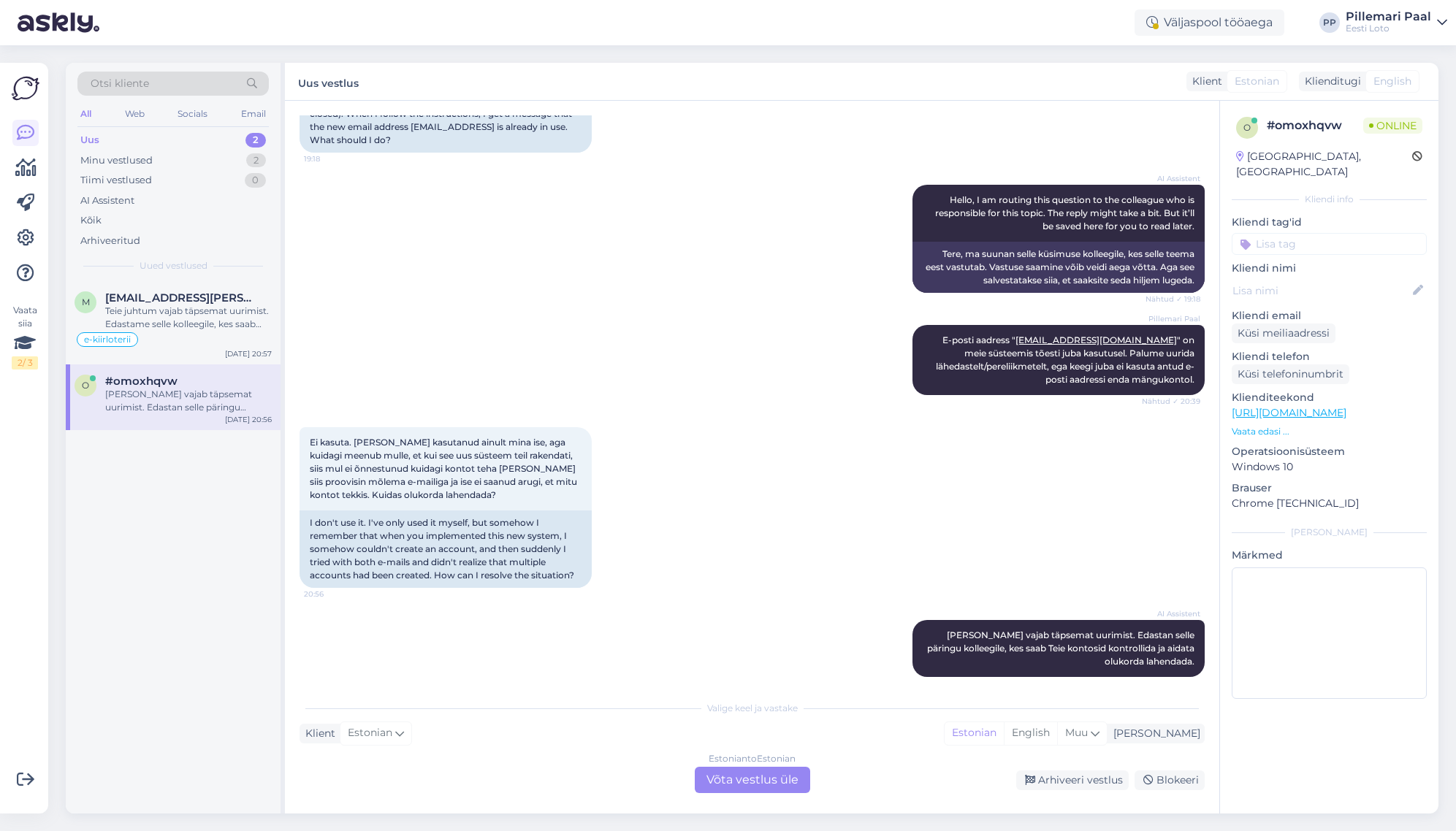
click at [763, 782] on div "Estonian to Estonian Võta vestlus üle" at bounding box center [753, 780] width 115 height 27
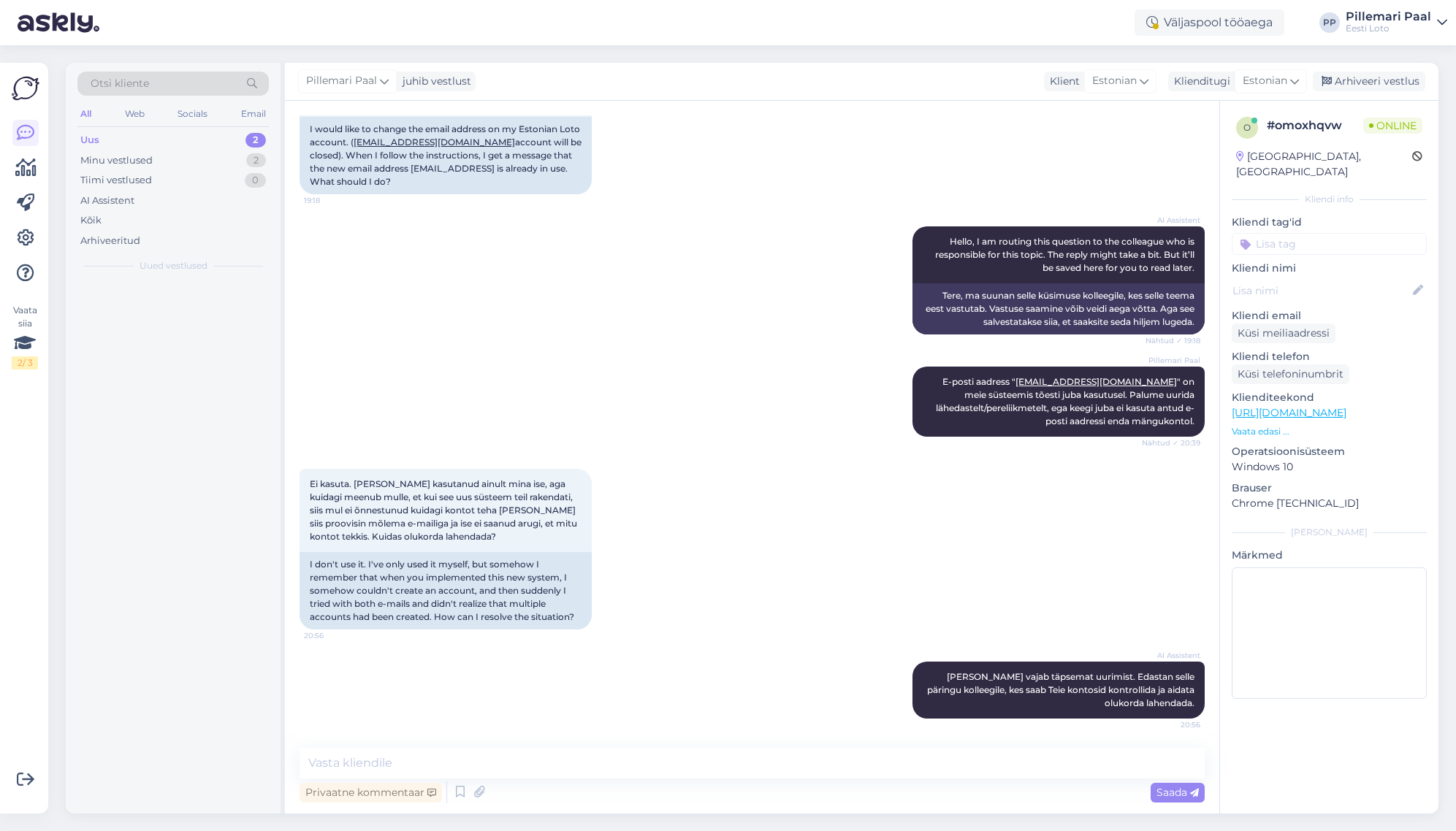
scroll to position [146, 0]
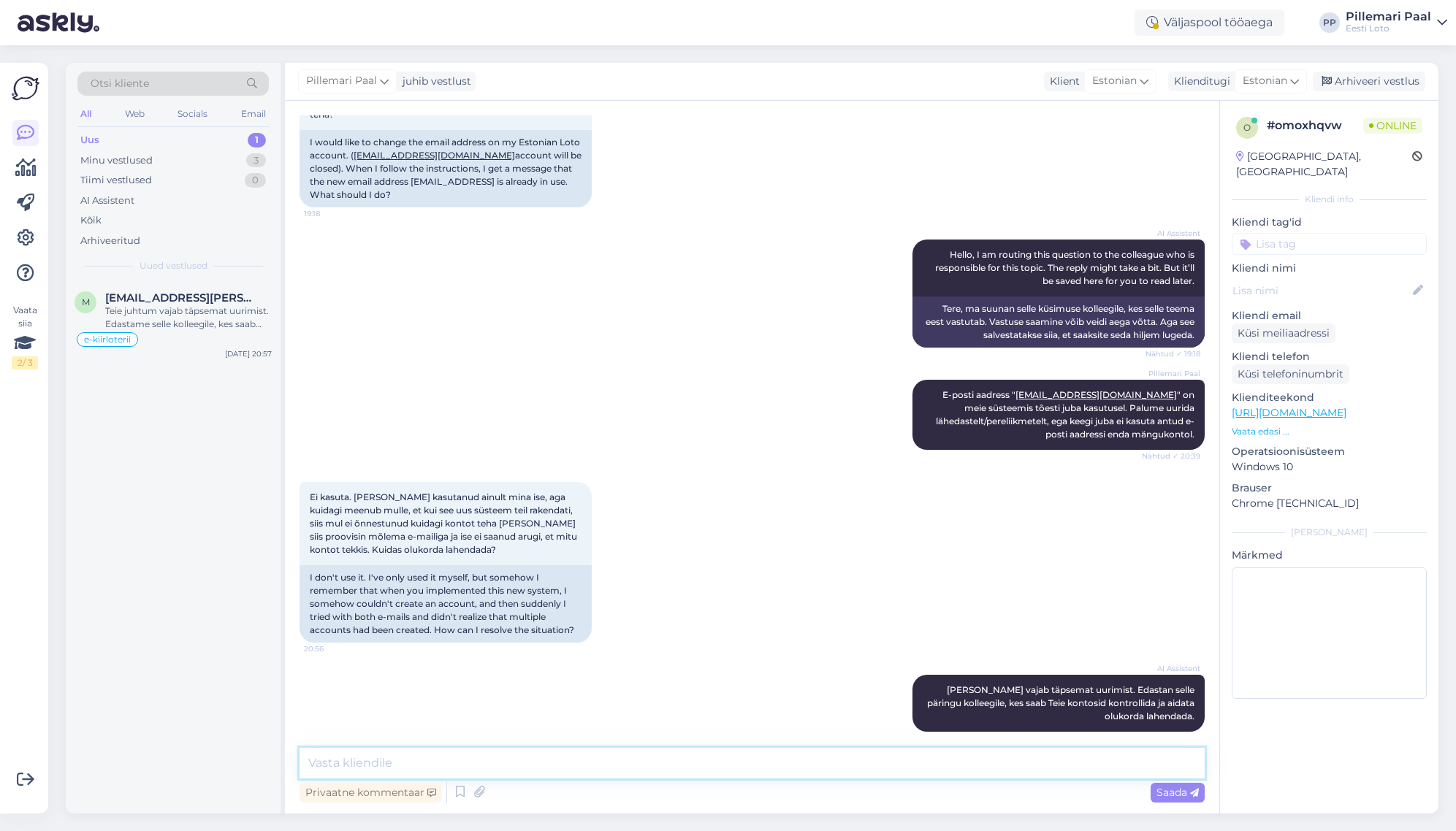
click at [620, 764] on textarea at bounding box center [752, 763] width 905 height 31
paste textarea "Kui vajate täiendavat infot, soovitame meie klienditeenindusega ühendust võtta …"
drag, startPoint x: 468, startPoint y: 762, endPoint x: 291, endPoint y: 760, distance: 177.0
click at [291, 760] on div "Vestlus algas Aug 26 2025 Soovin muuta oma Eesti Loto kontol e-maili aadressi. …" at bounding box center [752, 457] width 935 height 713
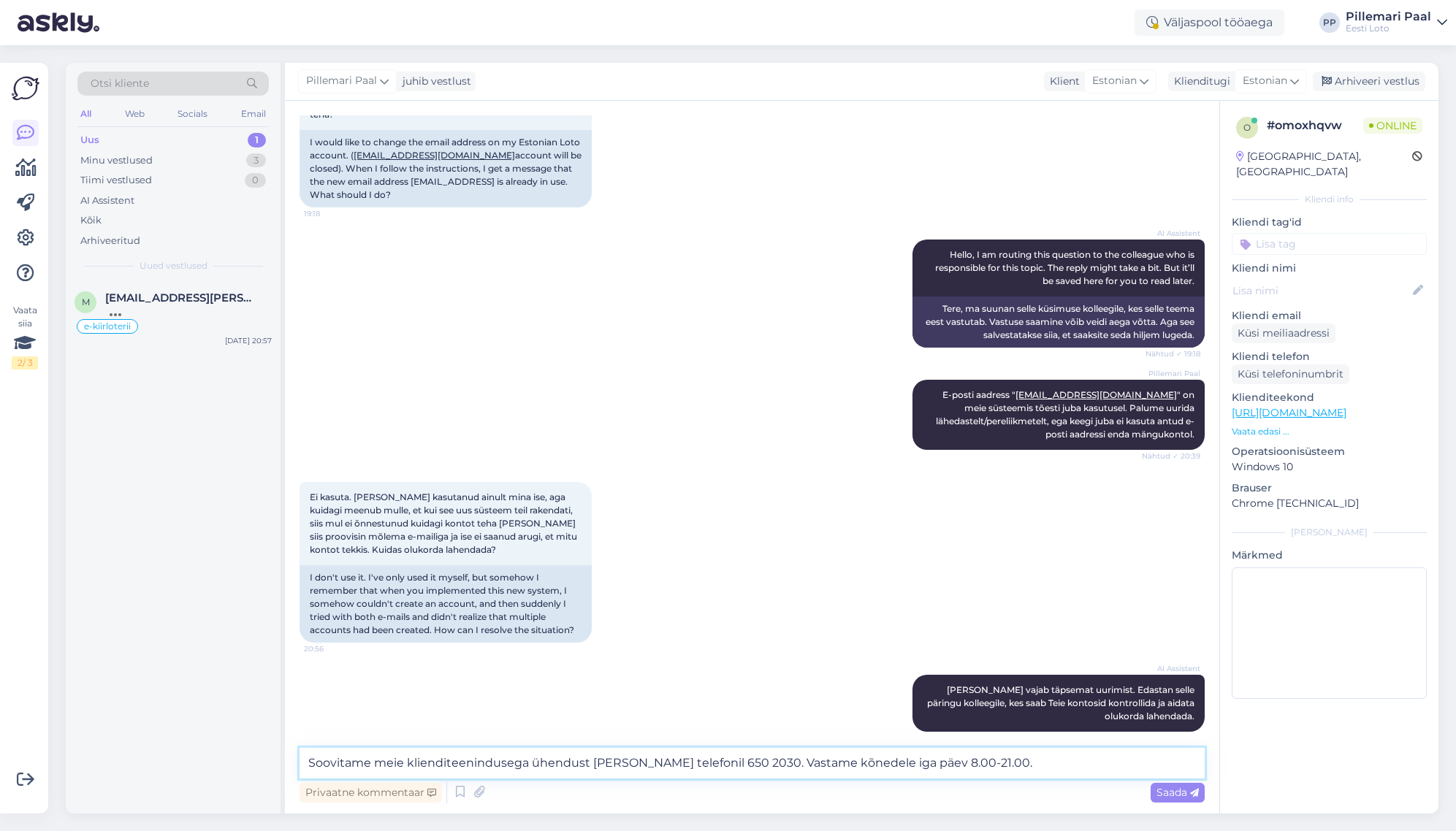
drag, startPoint x: 972, startPoint y: 763, endPoint x: 969, endPoint y: 773, distance: 10.4
click at [971, 763] on textarea "Soovitame meie klienditeenindusega ühendust võtta telefonil 650 2030. Vastame k…" at bounding box center [752, 763] width 905 height 31
type textarea "Soovitame meie klienditeenindusega ühendust võtta telefonil 650 2030. Vastame k…"
click at [1171, 793] on span "Saada" at bounding box center [1177, 793] width 43 height 13
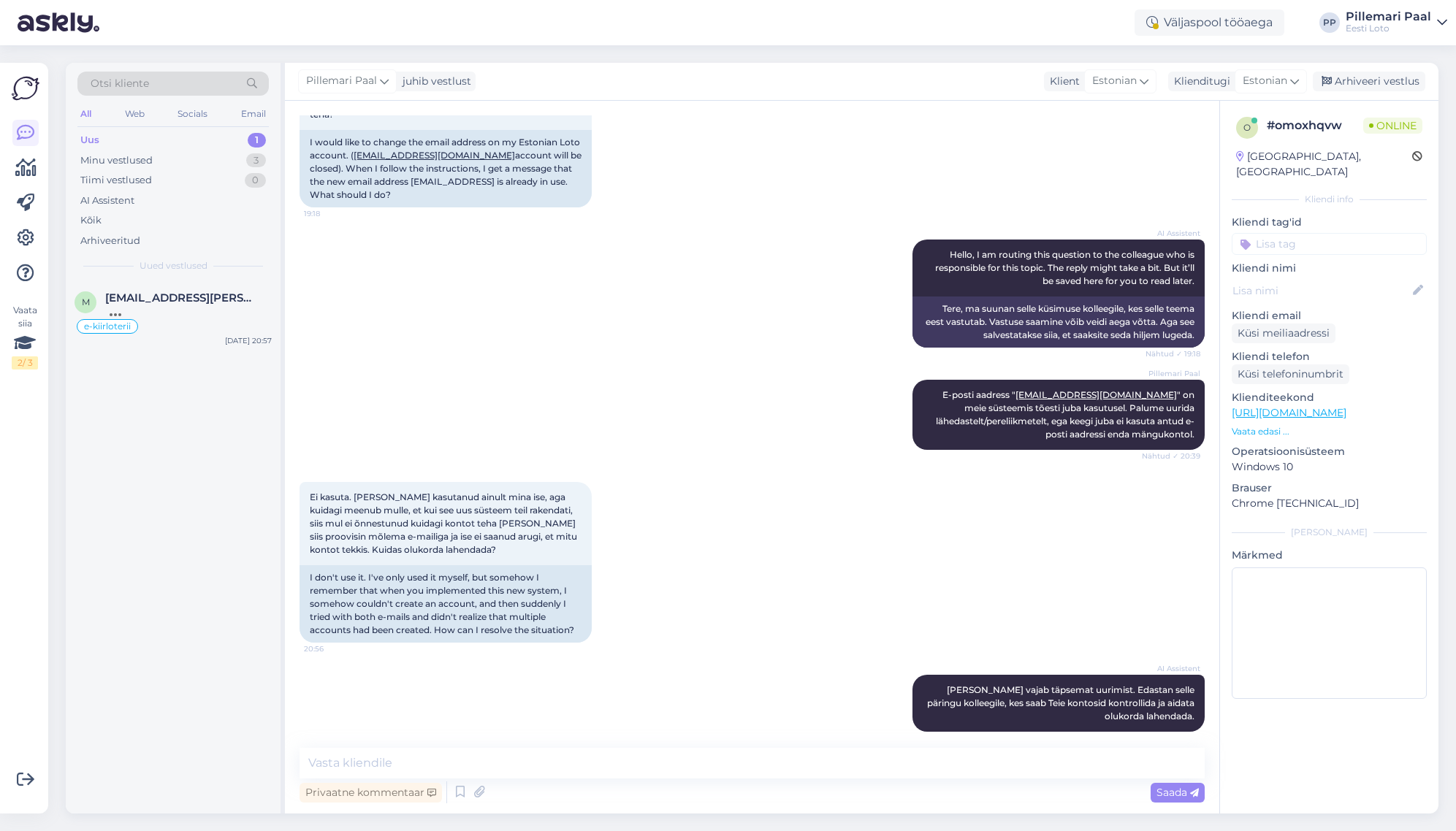
scroll to position [222, 0]
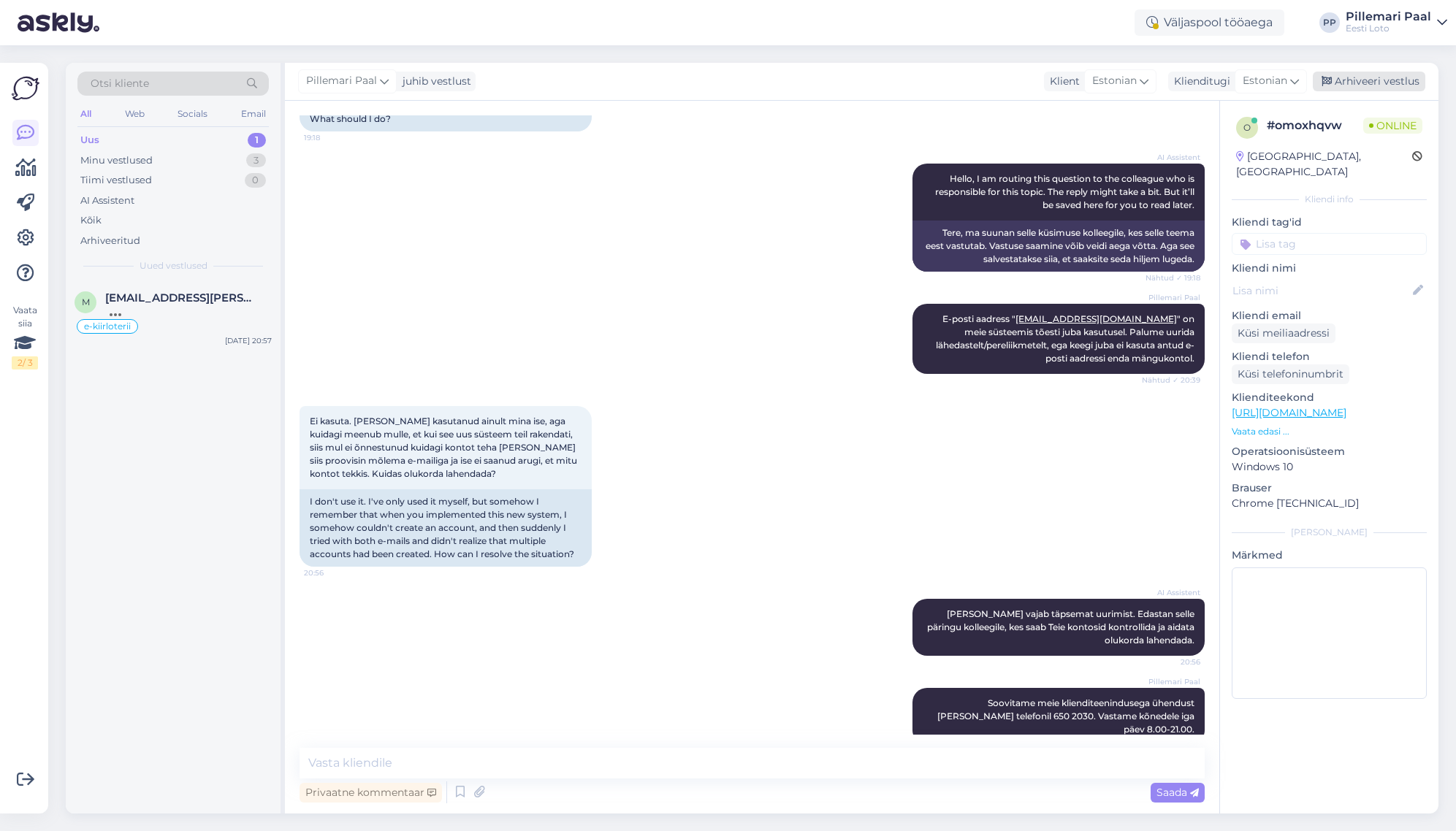
click at [1348, 79] on div "Arhiveeri vestlus" at bounding box center [1368, 82] width 113 height 20
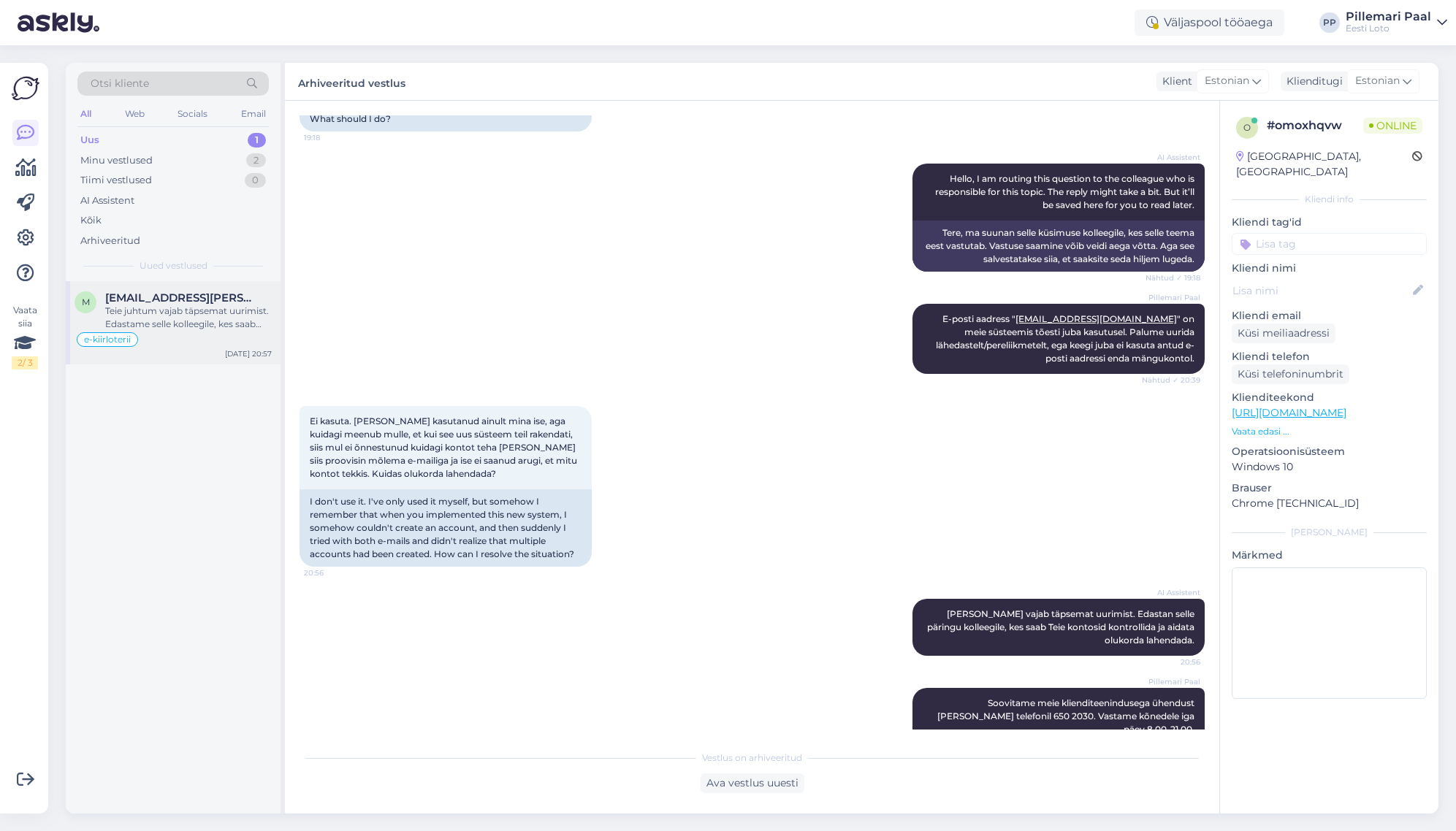
click at [165, 325] on div "Teie juhtum vajab täpsemat uurimist. Edastame selle kolleegile, kes saab mängua…" at bounding box center [189, 318] width 167 height 27
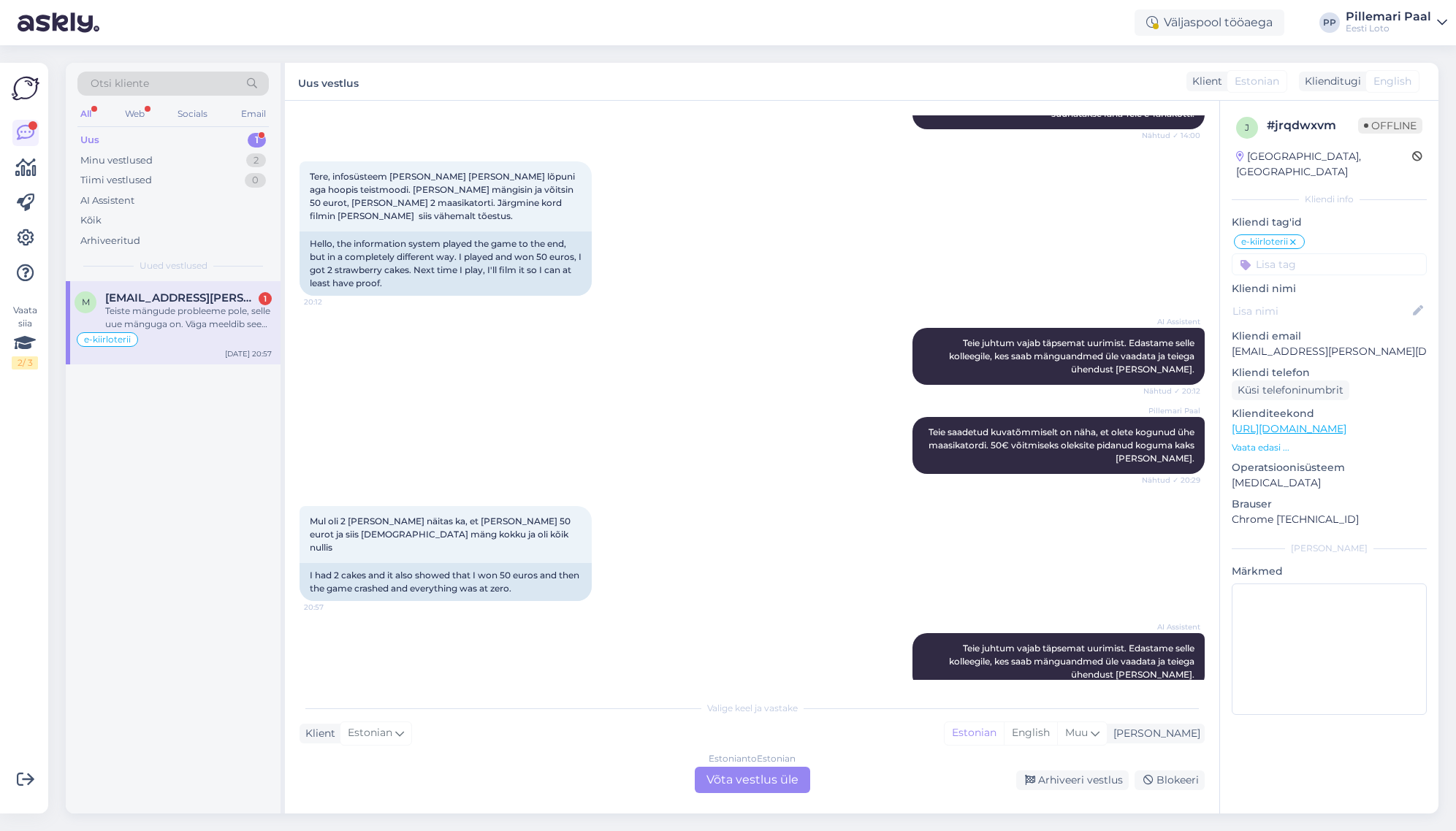
scroll to position [2714, 0]
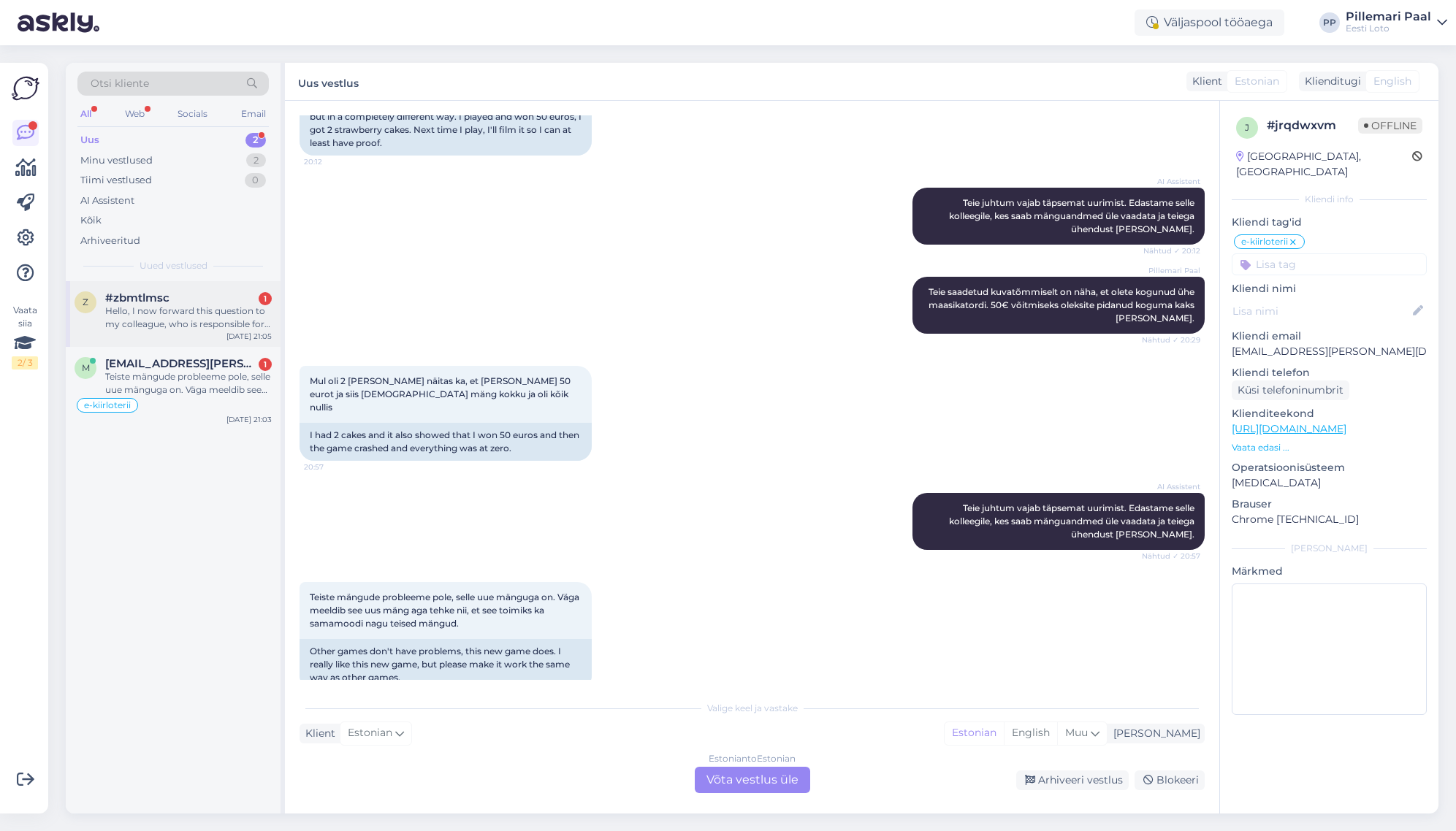
click at [194, 314] on div "Hello, I now forward this question to my colleague, who is responsible for this…" at bounding box center [189, 318] width 167 height 27
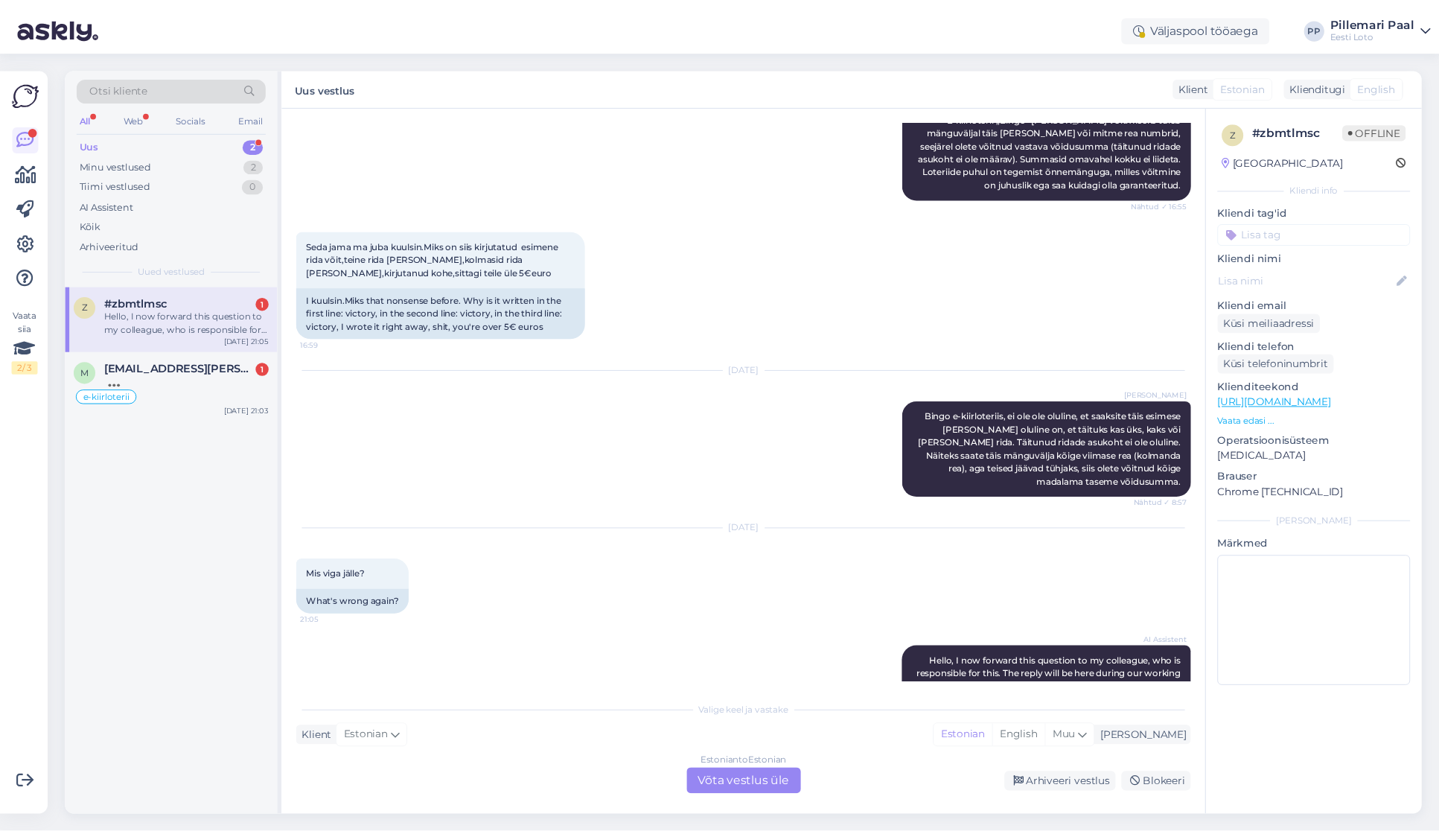
scroll to position [1180, 0]
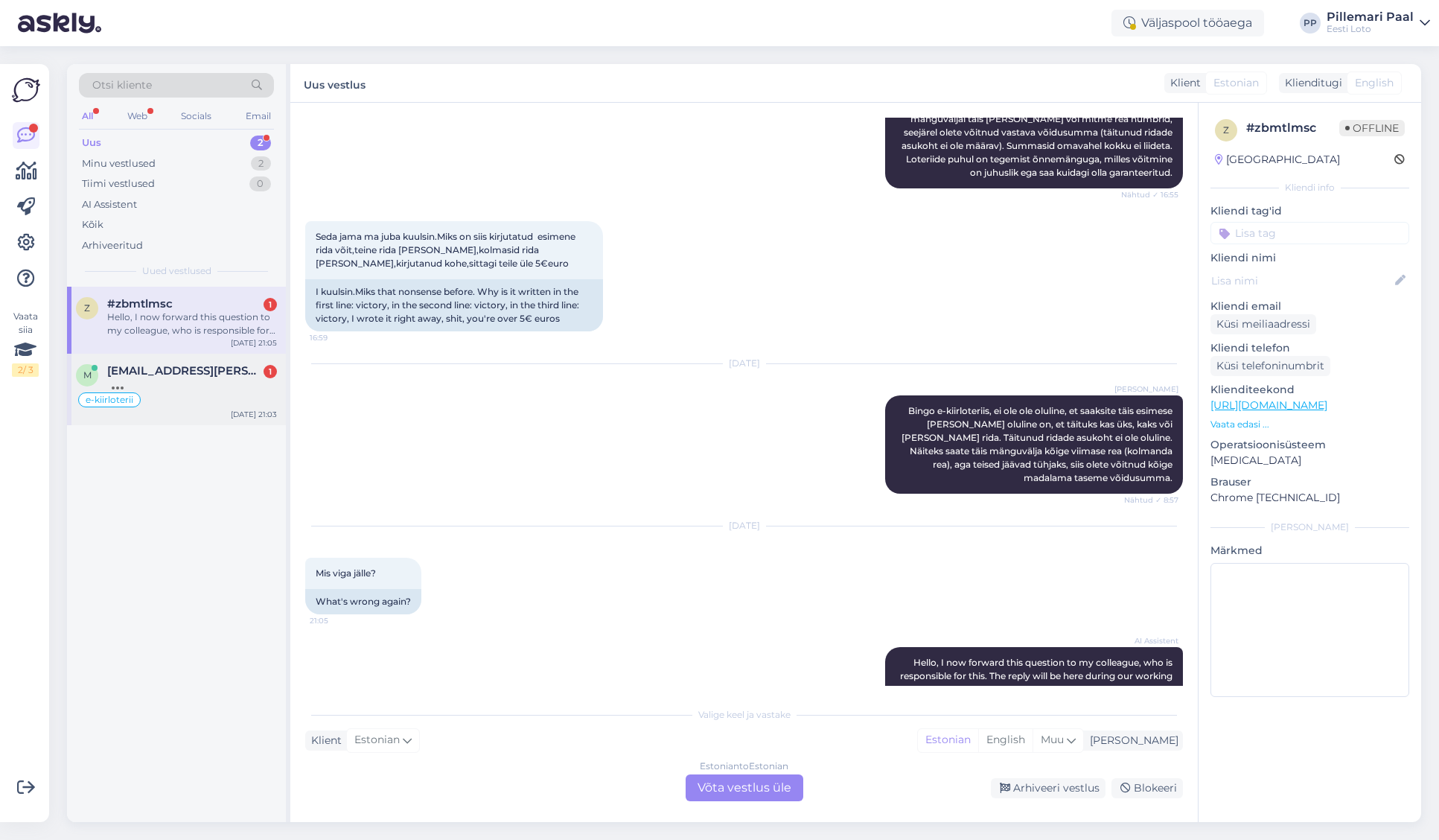
click at [172, 394] on div "e-kiirloterii" at bounding box center [176, 400] width 201 height 18
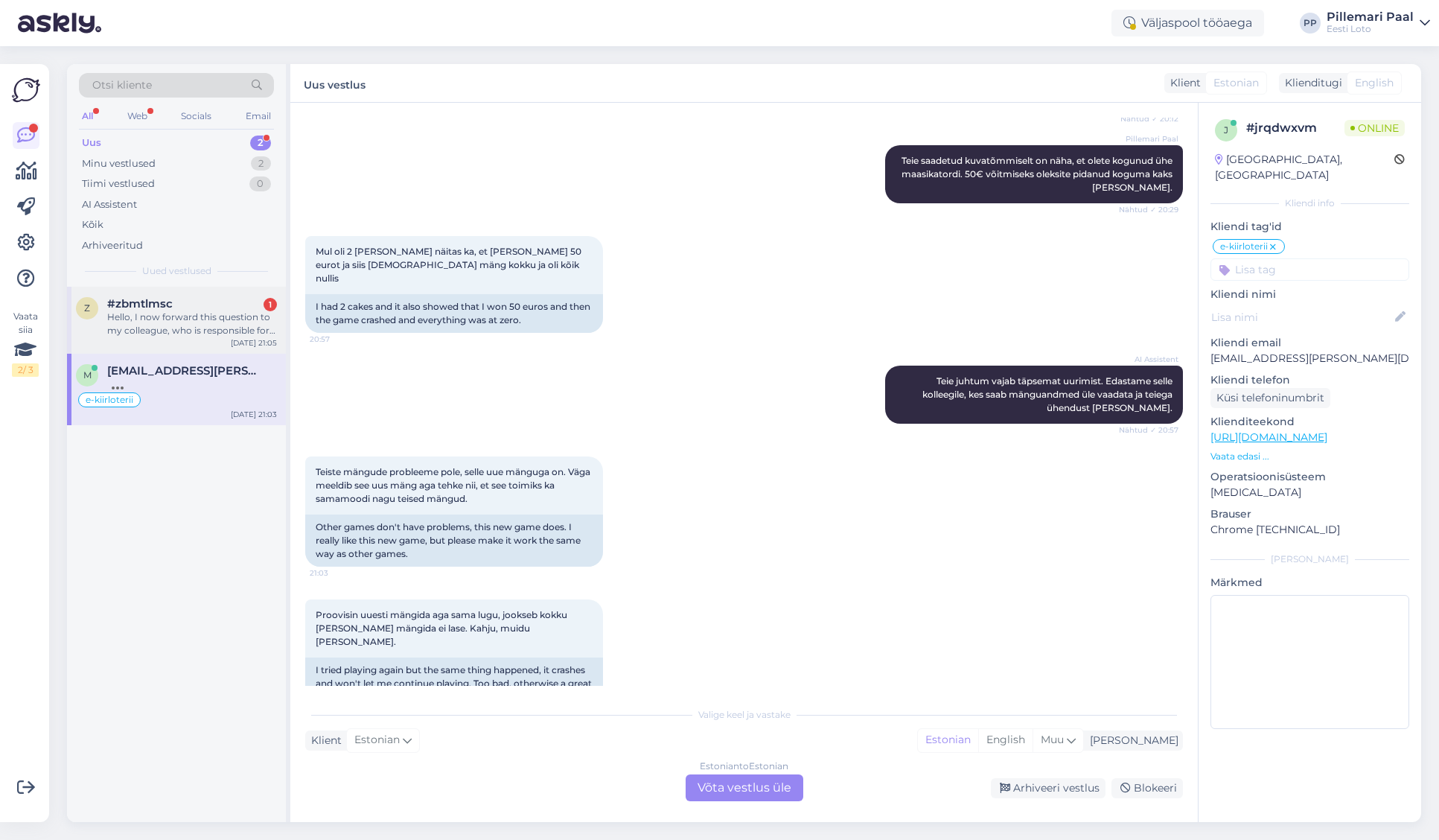
click at [175, 329] on div "Hello, I now forward this question to my colleague, who is responsible for this…" at bounding box center [192, 324] width 170 height 27
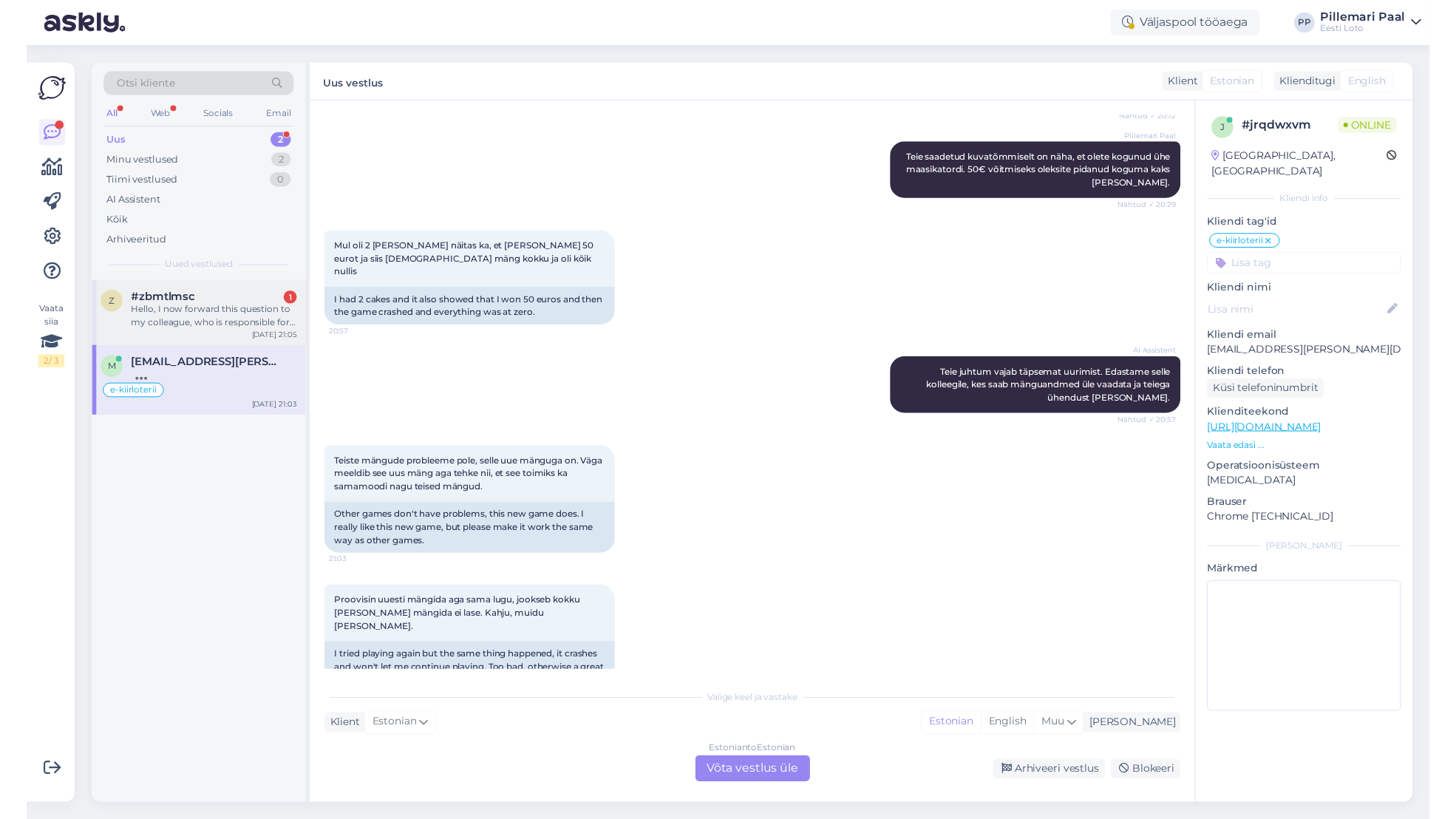
scroll to position [1179, 0]
